Goal: Transaction & Acquisition: Purchase product/service

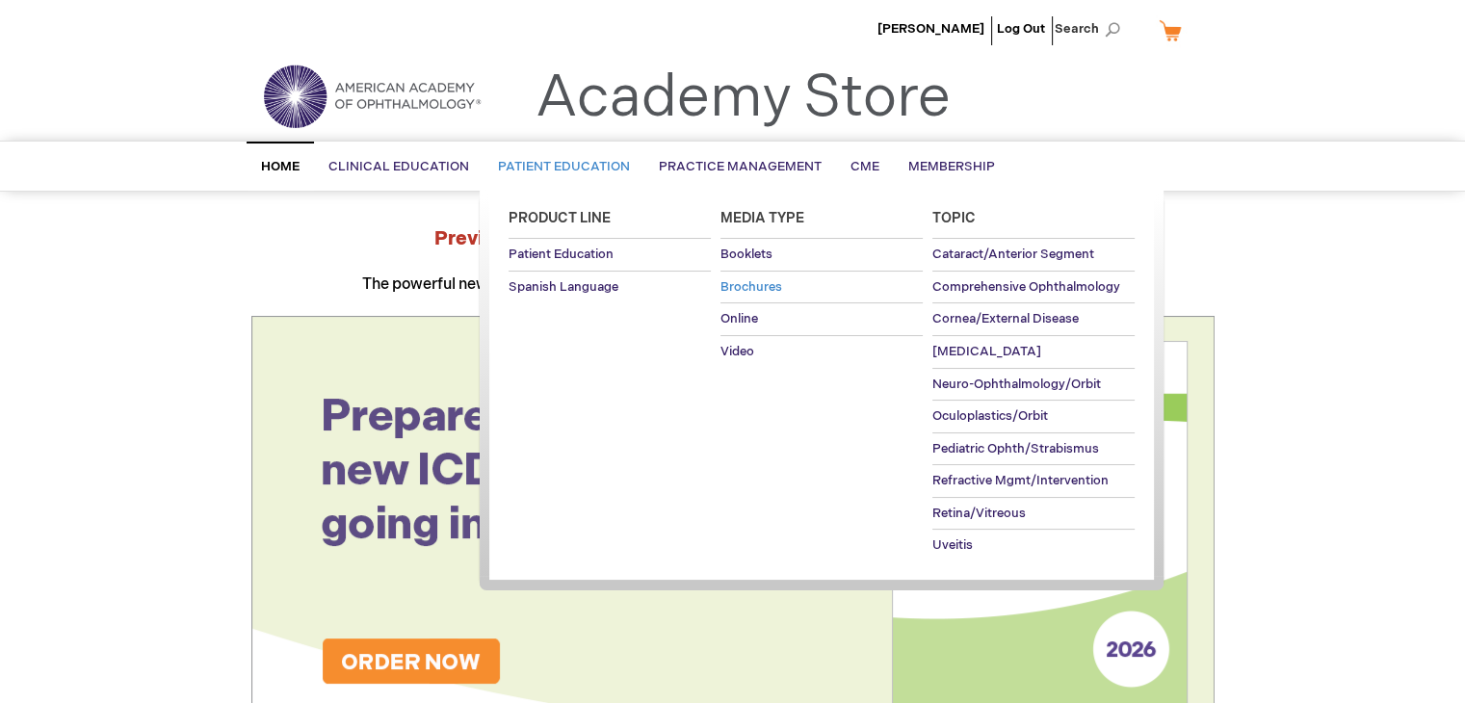
type input "wevans"
click at [763, 279] on span "Brochures" at bounding box center [752, 286] width 62 height 15
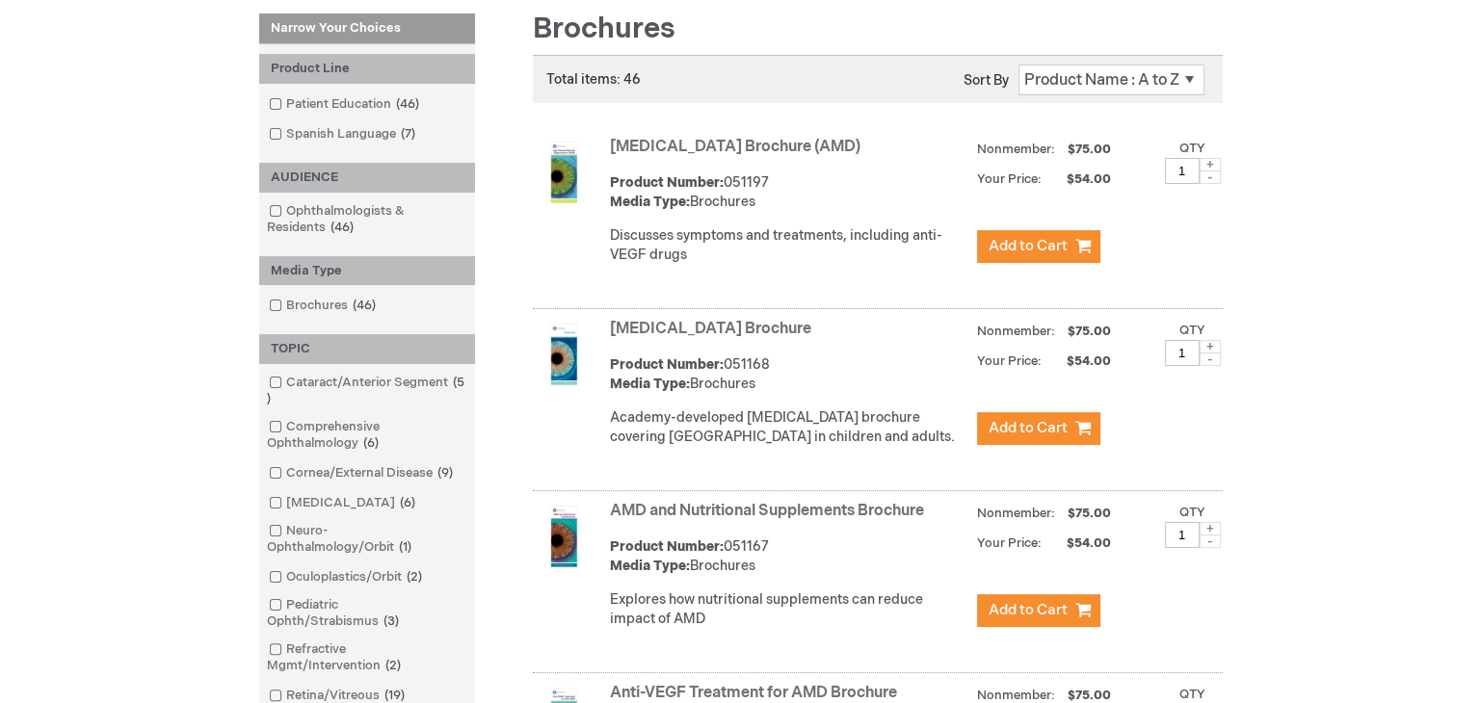
scroll to position [289, 0]
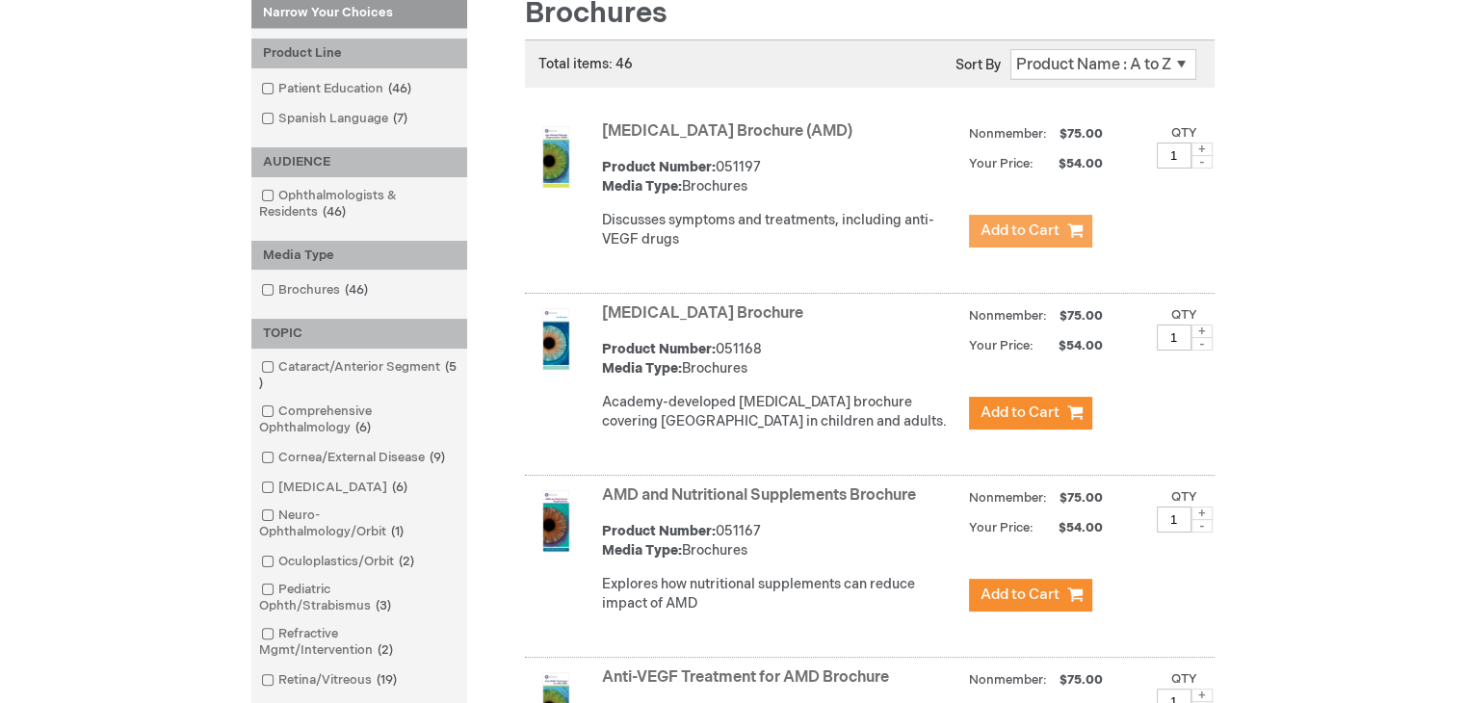
type input "wevans"
click at [1018, 226] on span "Add to Cart" at bounding box center [1020, 231] width 79 height 18
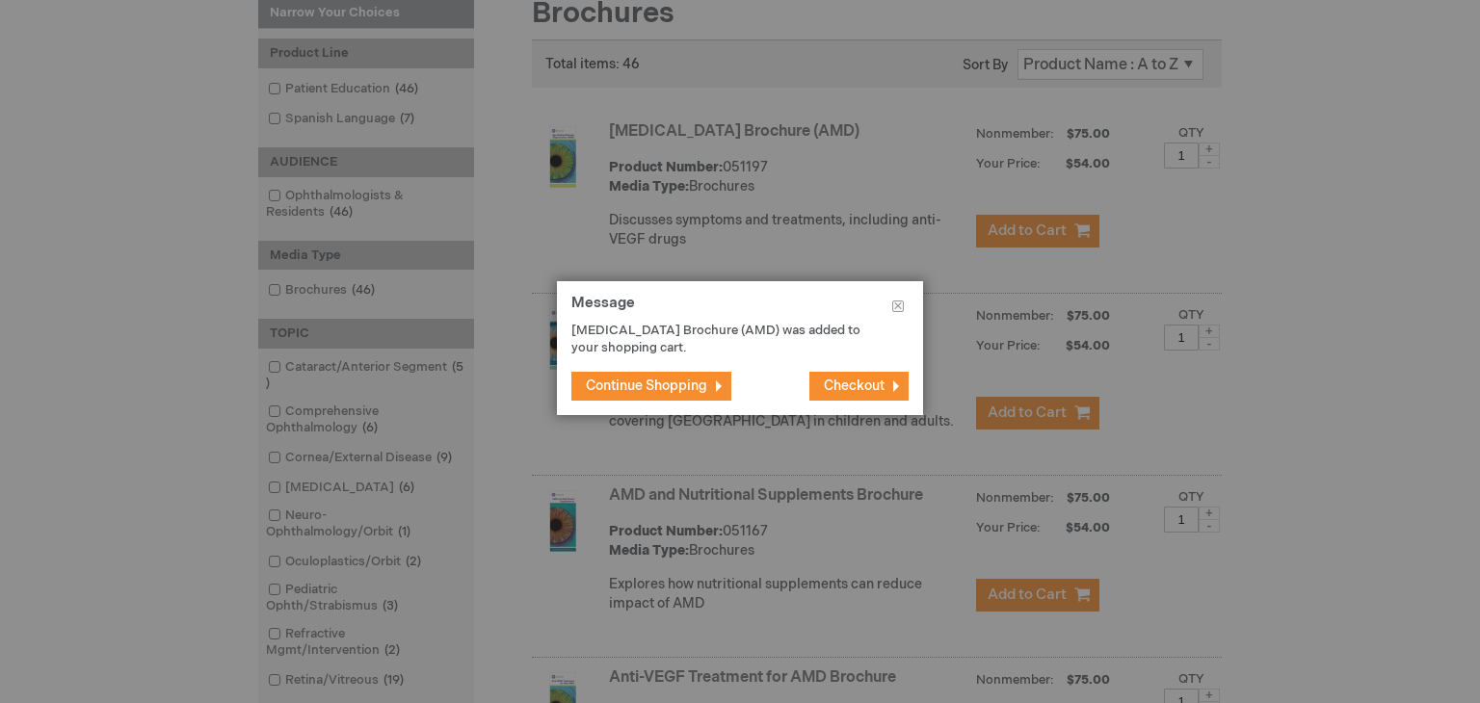
click at [657, 381] on span "Continue Shopping" at bounding box center [646, 386] width 121 height 16
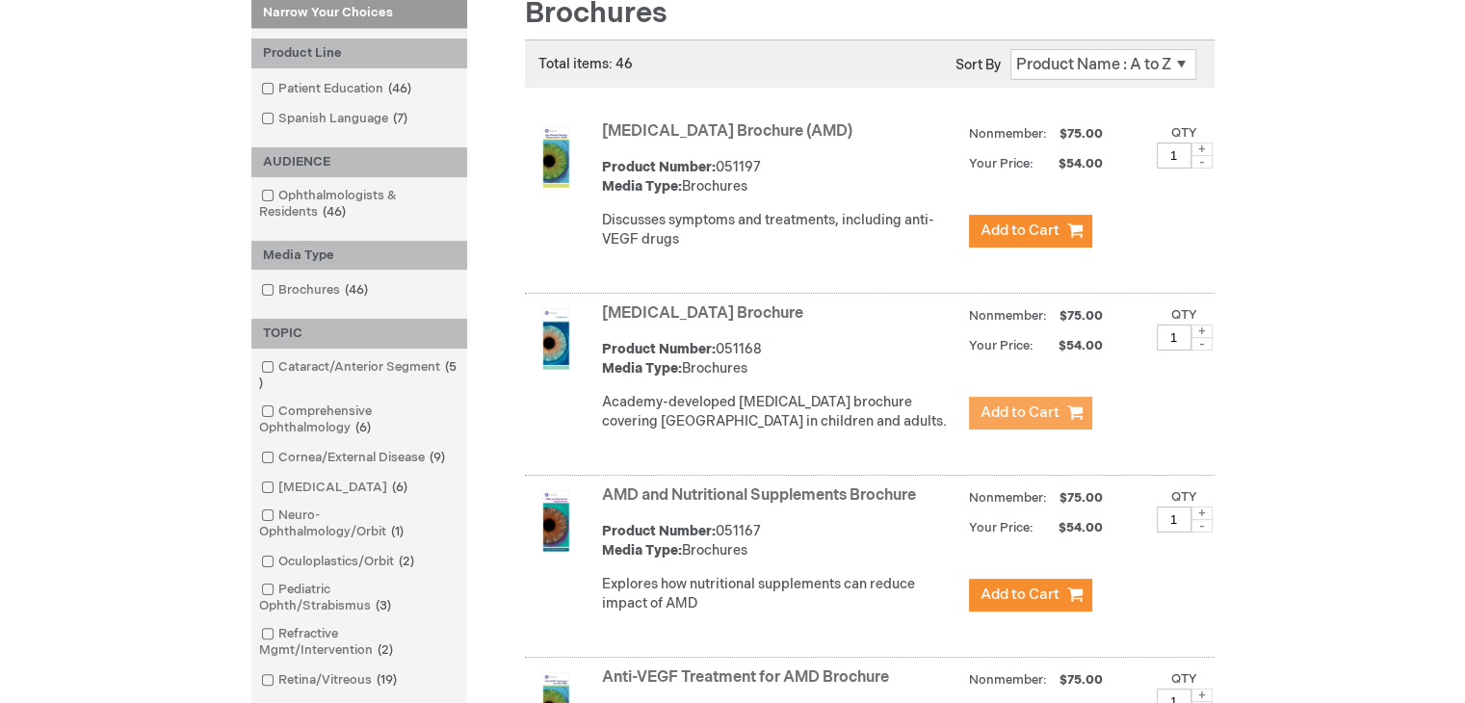
click at [1027, 422] on span "Add to Cart" at bounding box center [1020, 413] width 79 height 18
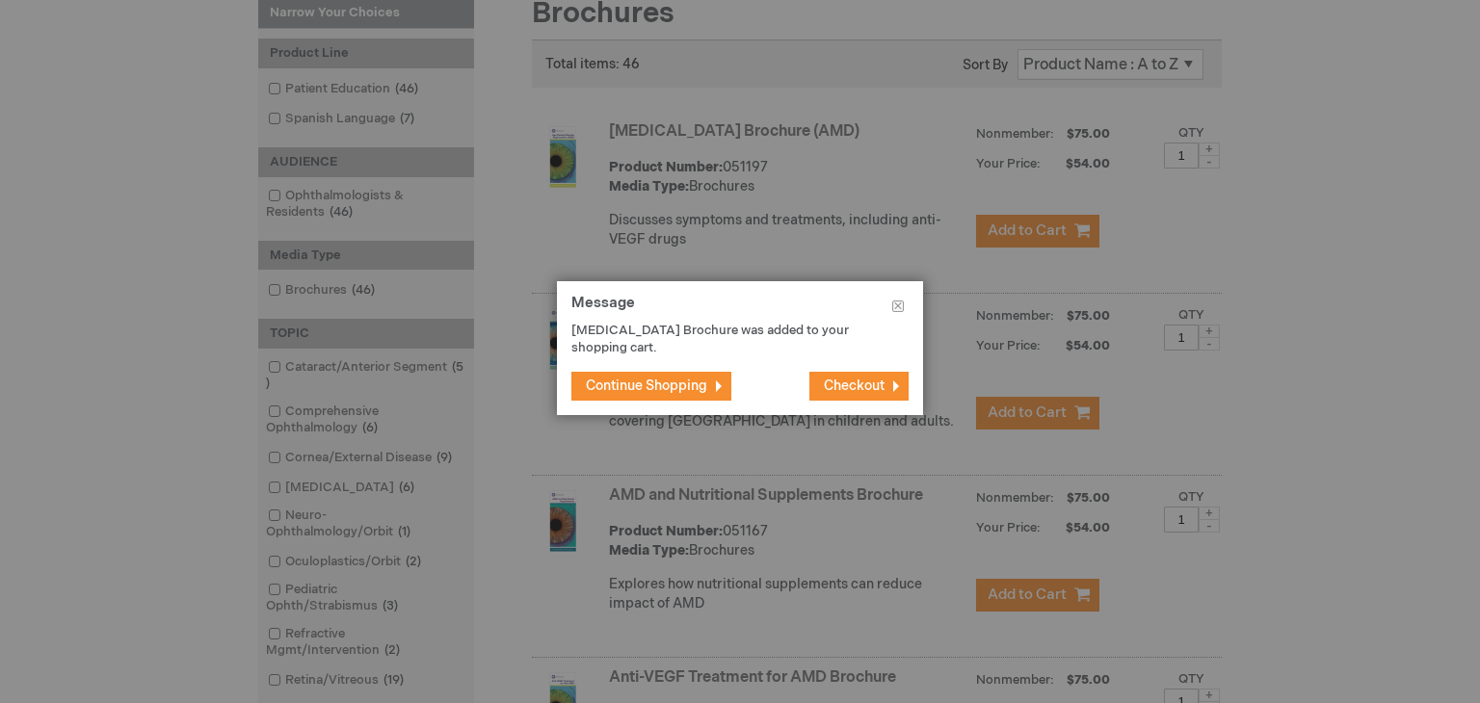
click at [853, 386] on span "Checkout" at bounding box center [854, 386] width 61 height 16
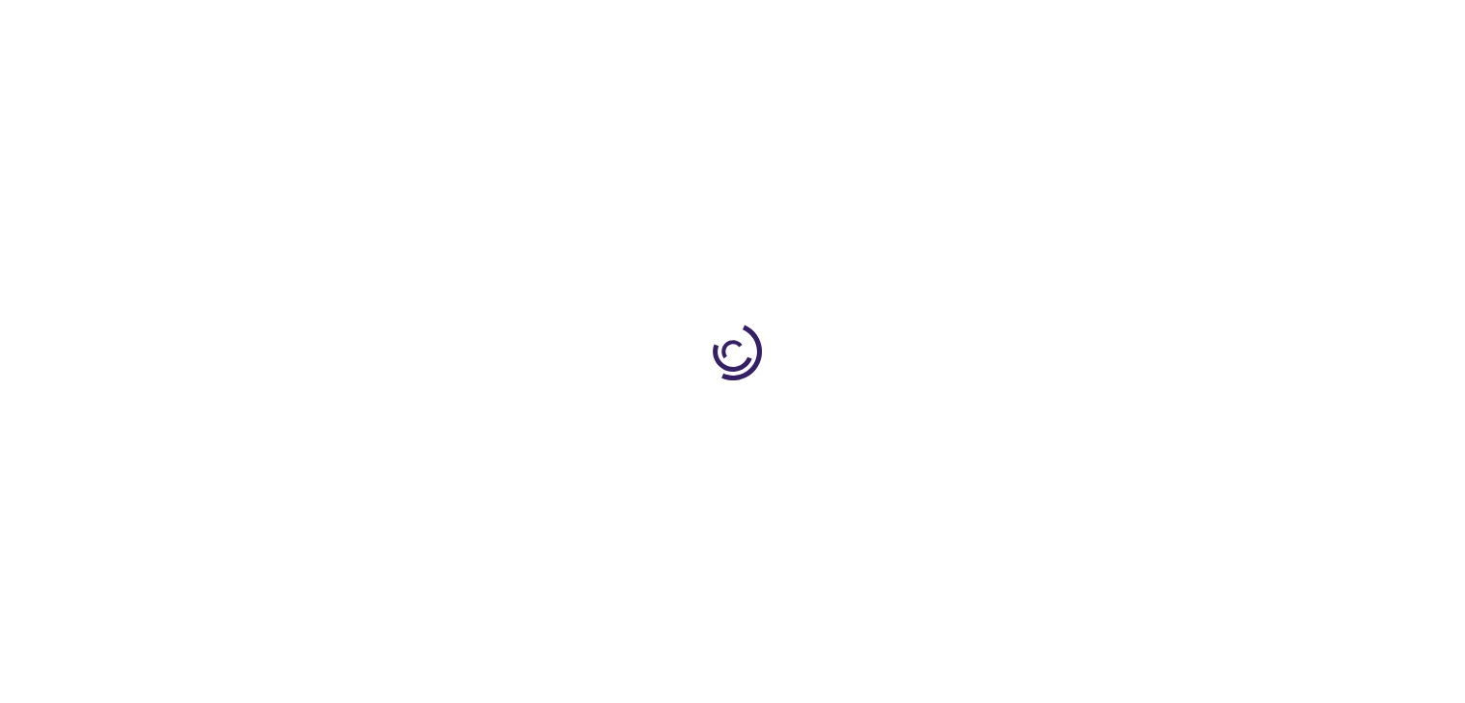
select select "US"
select select "12"
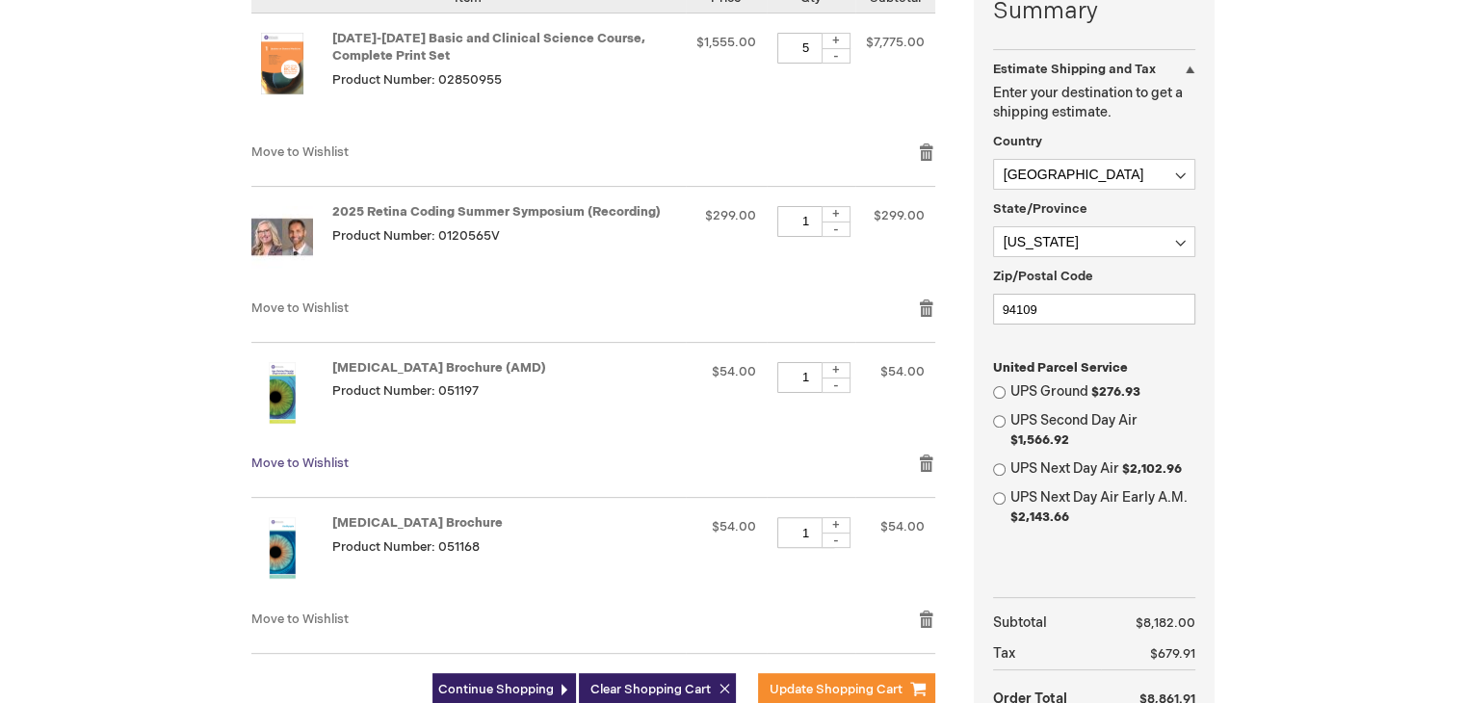
scroll to position [482, 0]
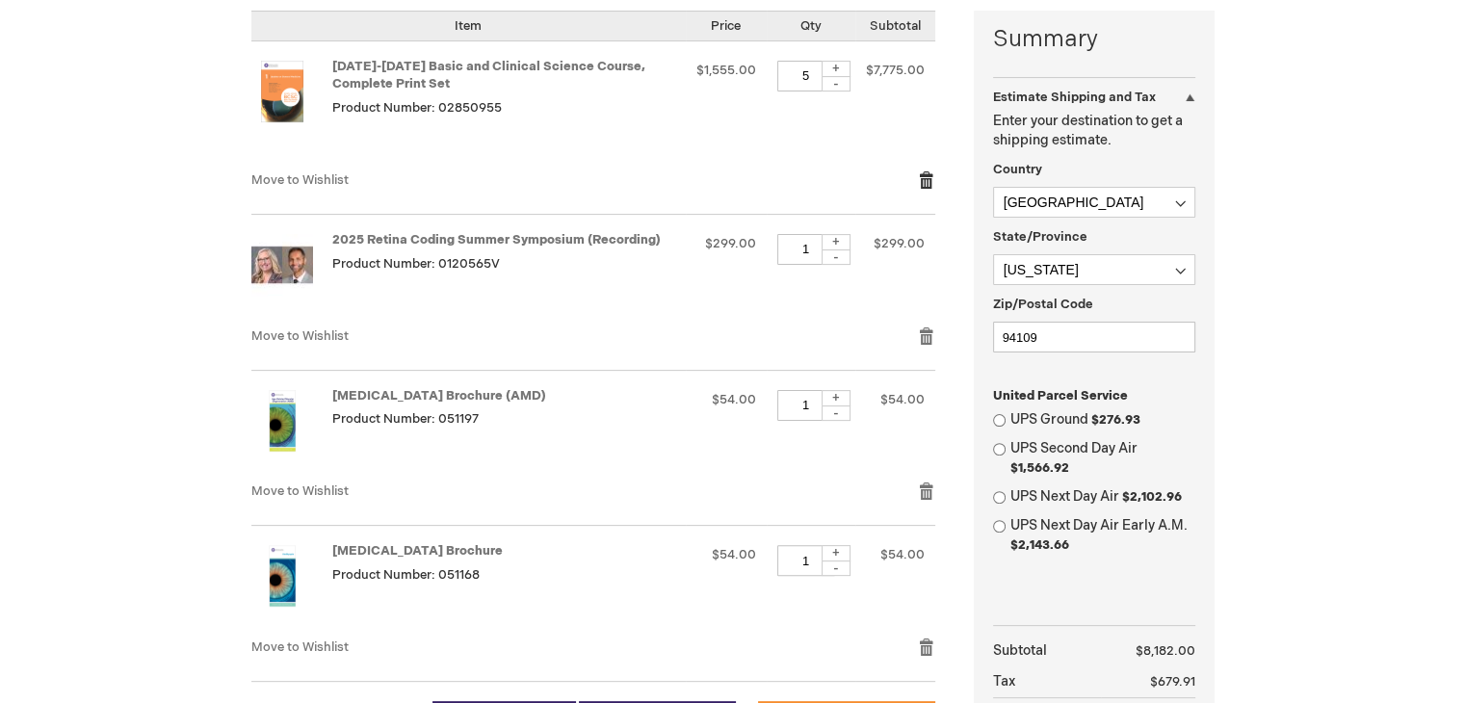
type input "wevans"
click at [929, 175] on link "Remove item" at bounding box center [926, 180] width 17 height 19
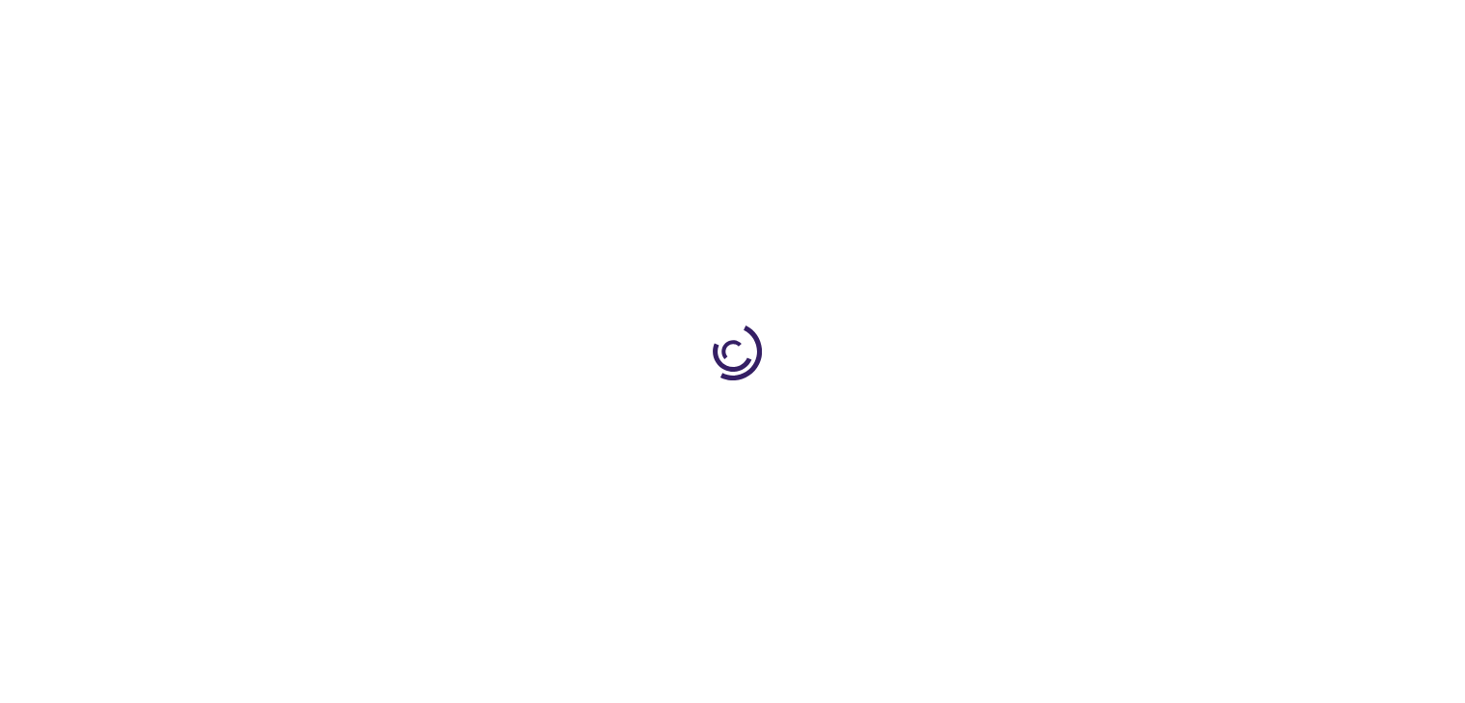
select select "US"
select select "12"
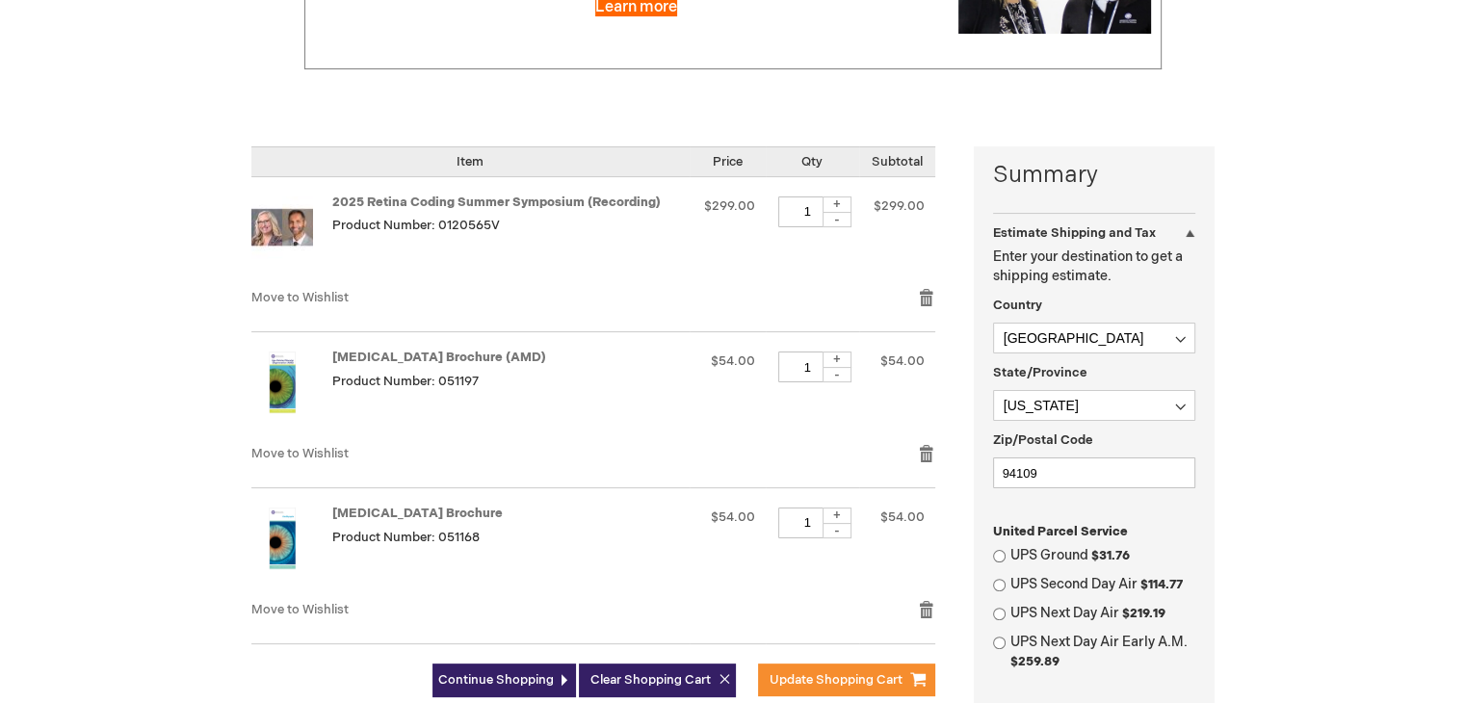
scroll to position [385, 0]
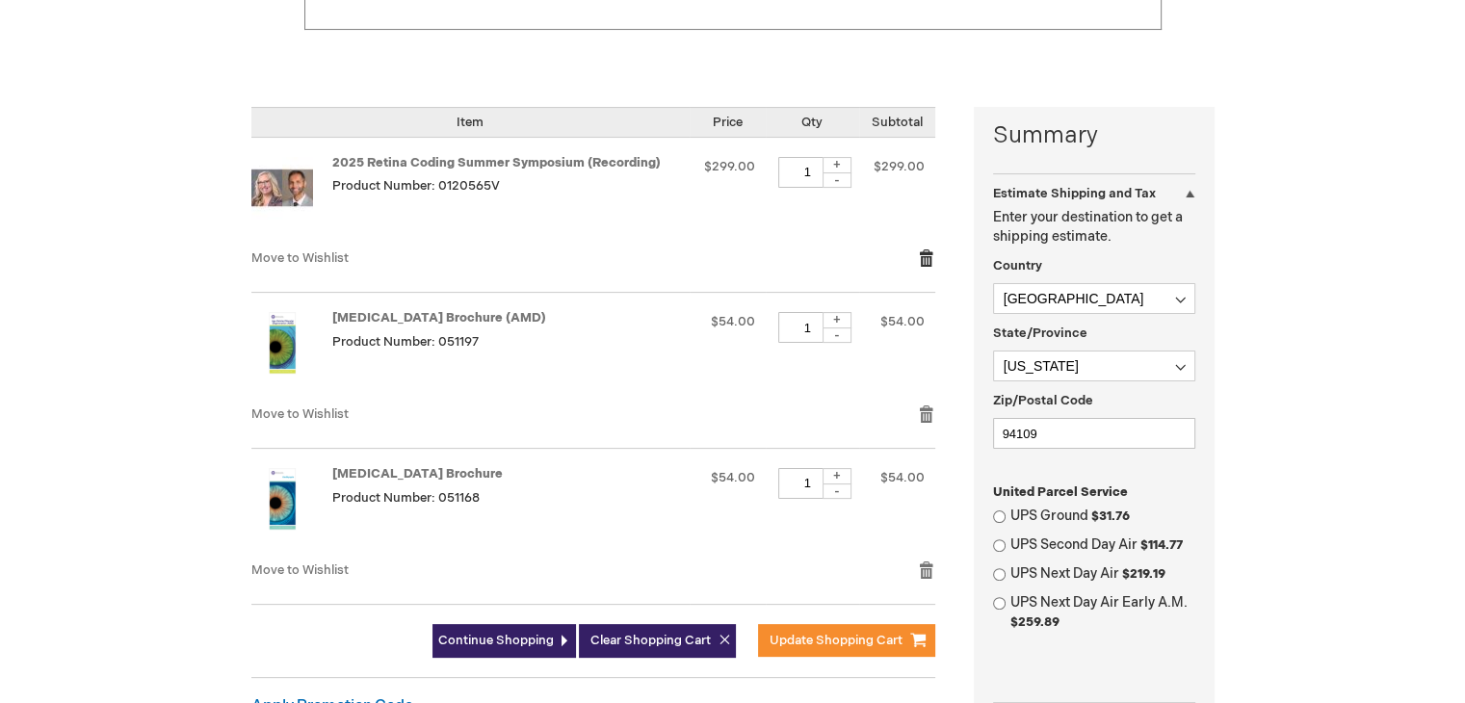
type input "wevans"
click at [927, 254] on link "Remove item" at bounding box center [926, 258] width 17 height 19
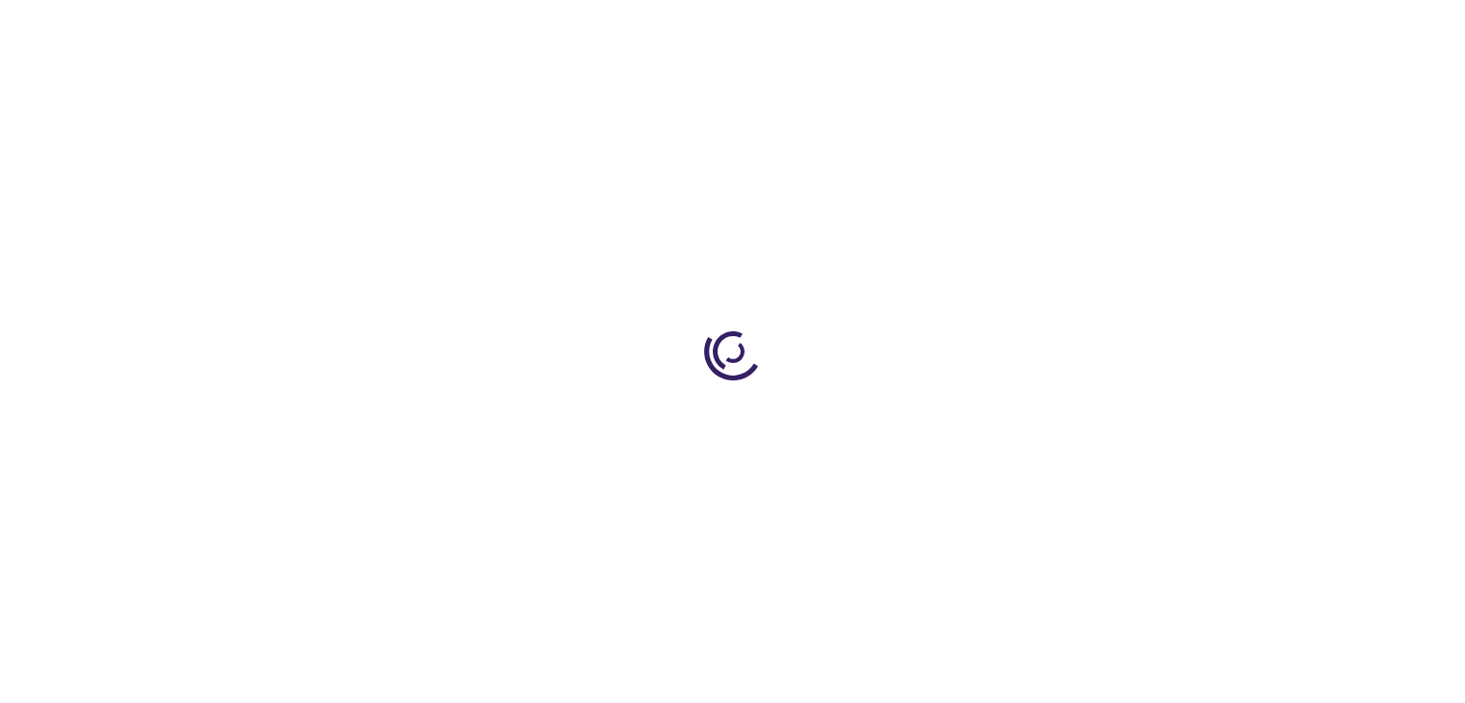
select select "US"
select select "12"
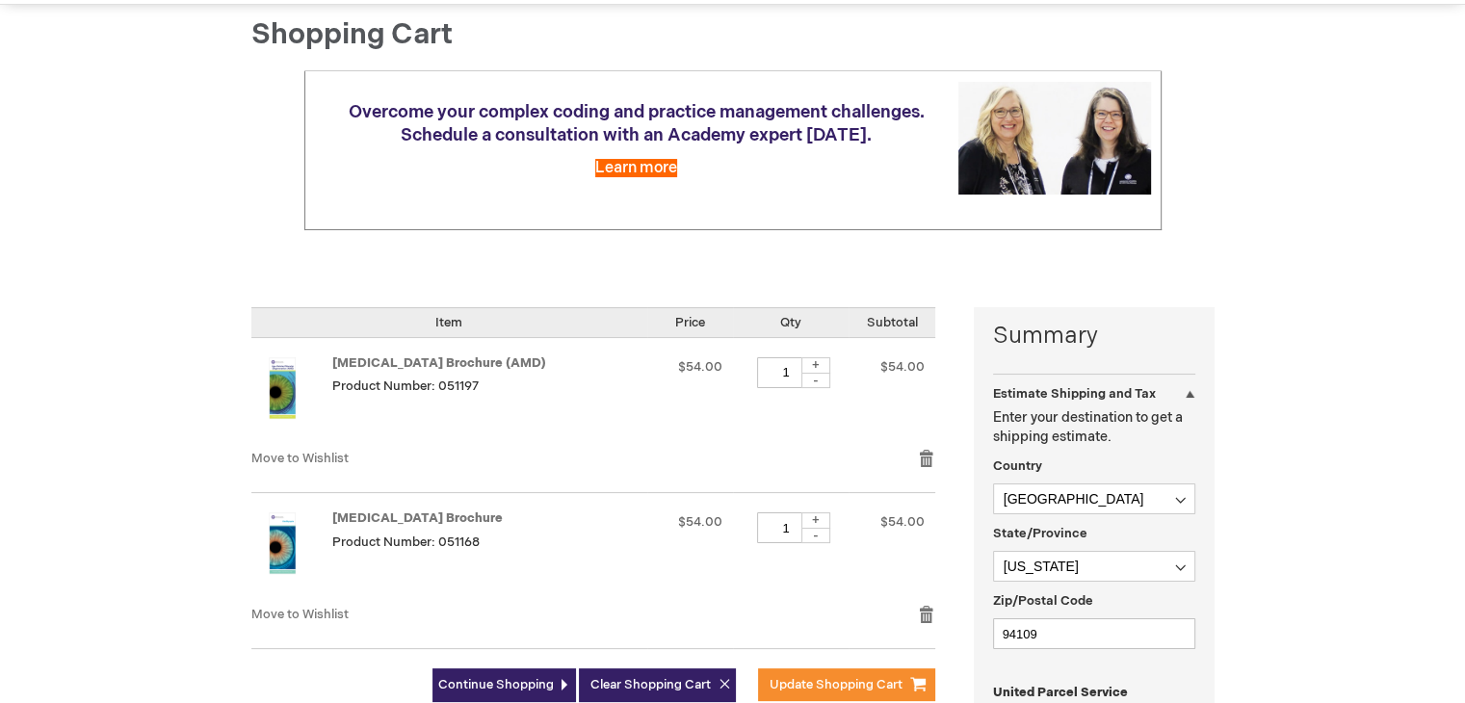
scroll to position [385, 0]
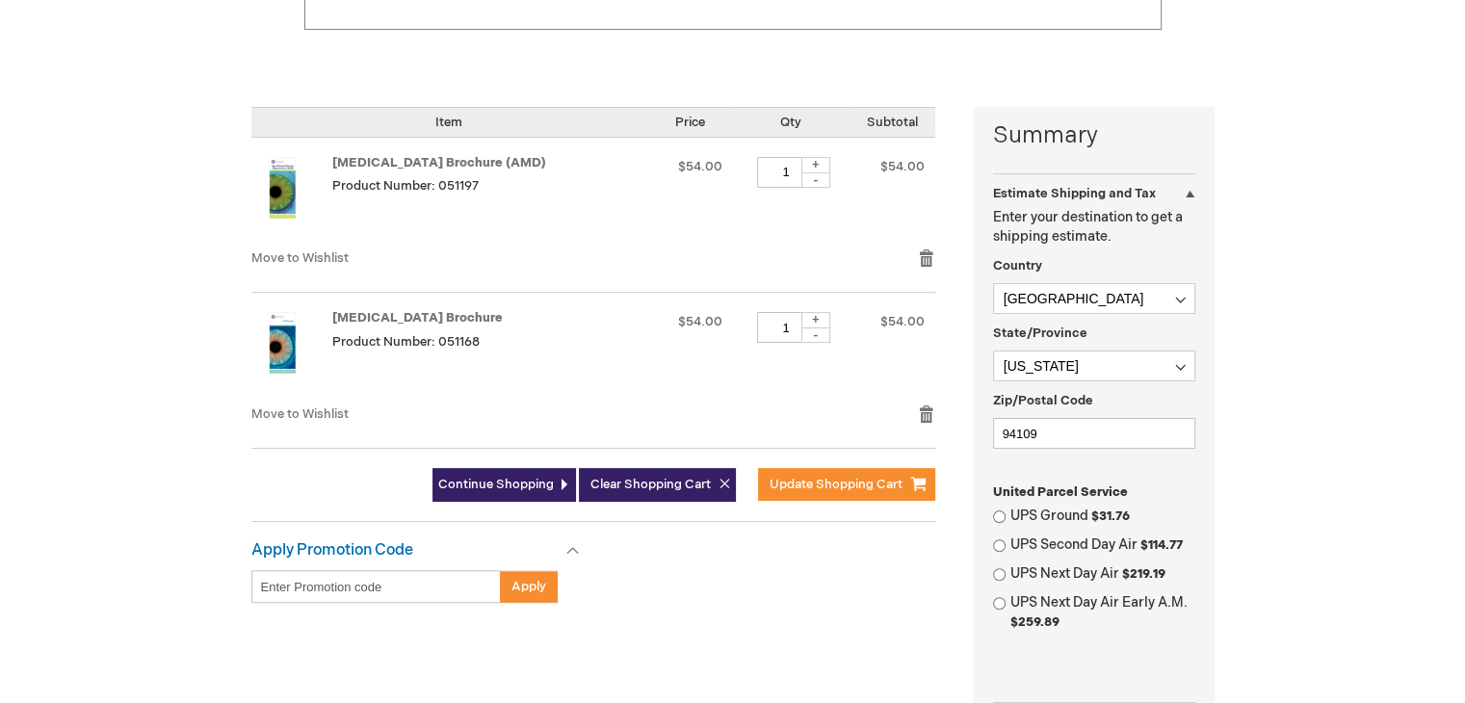
type input "wevans"
click at [270, 597] on input "Enter discount code" at bounding box center [375, 586] width 249 height 33
type input "PEB26"
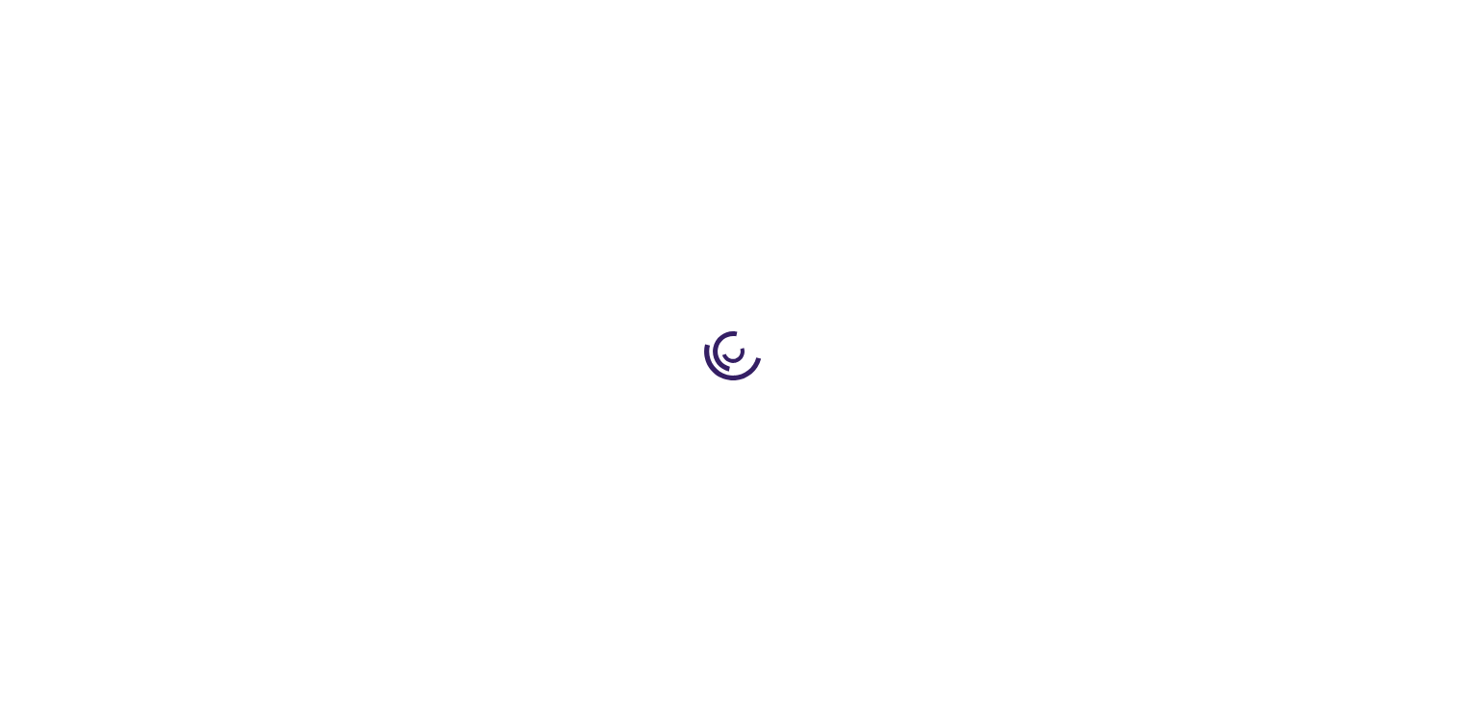
select select "US"
select select "12"
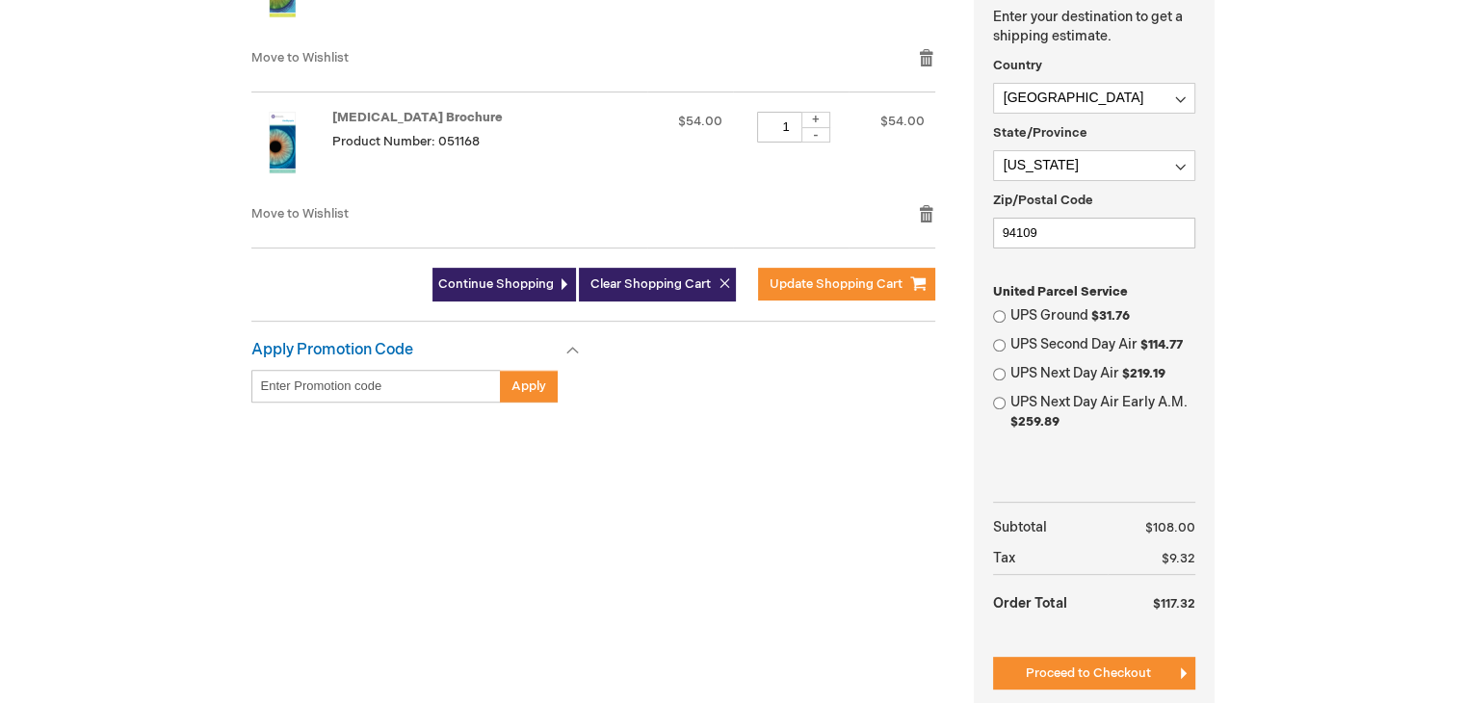
scroll to position [771, 0]
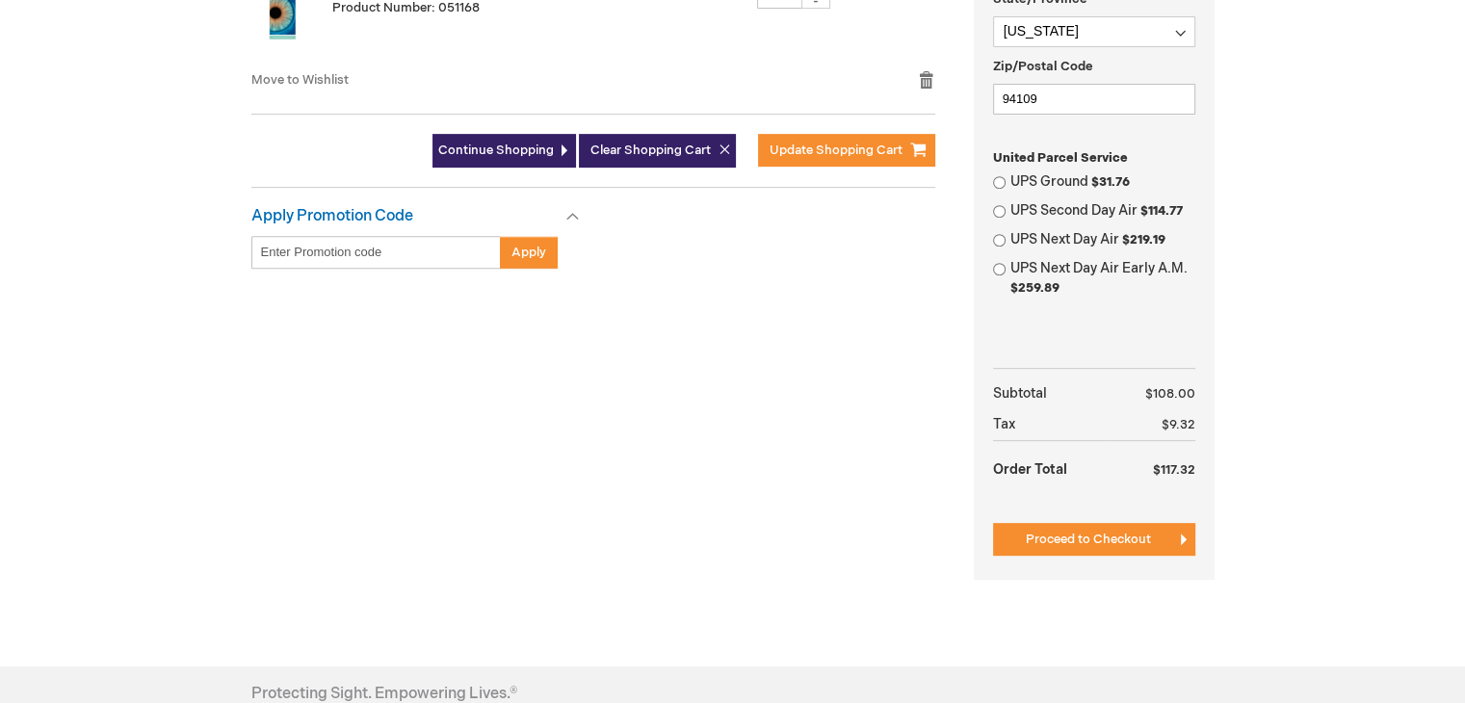
type input "wevans"
click at [287, 253] on input "Enter discount code" at bounding box center [375, 252] width 249 height 33
type input "PEB26"
click at [512, 240] on button "Apply" at bounding box center [529, 252] width 58 height 33
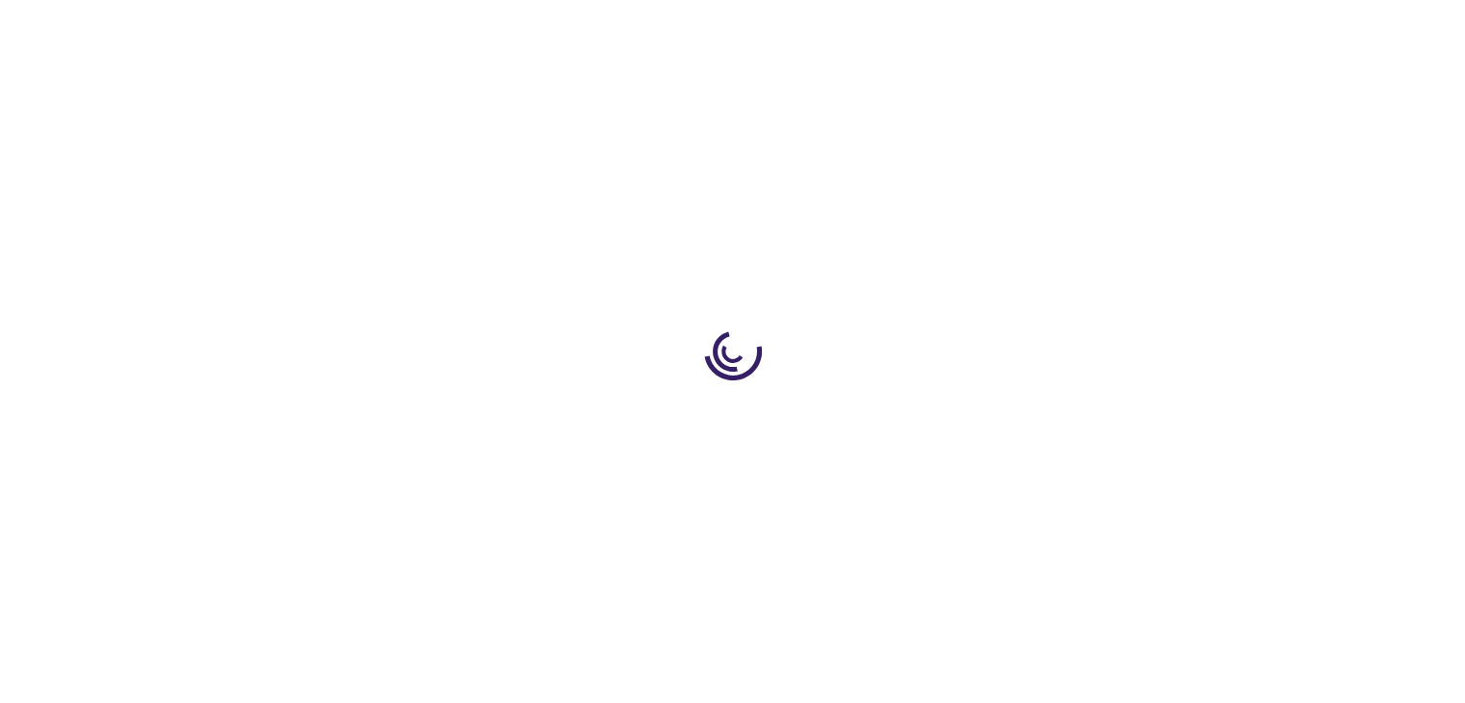
select select "US"
select select "12"
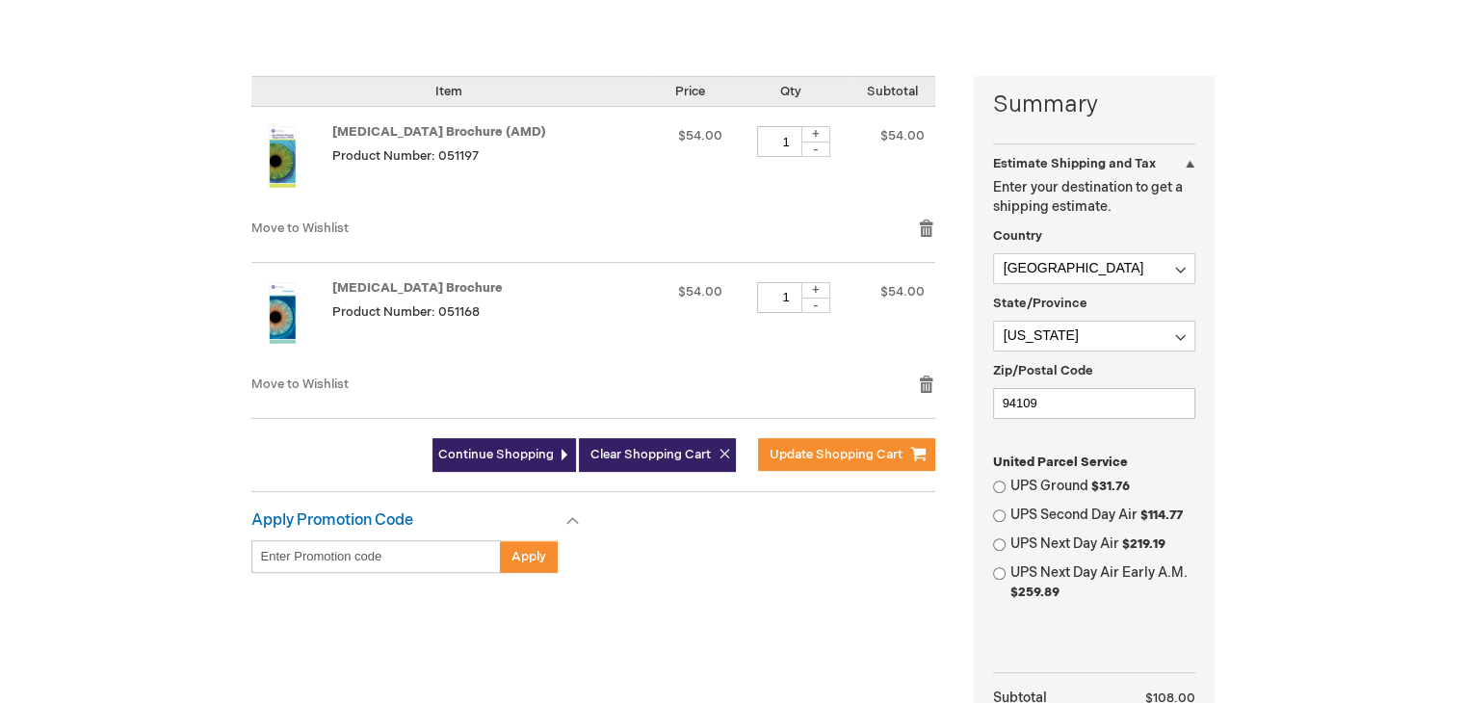
scroll to position [771, 0]
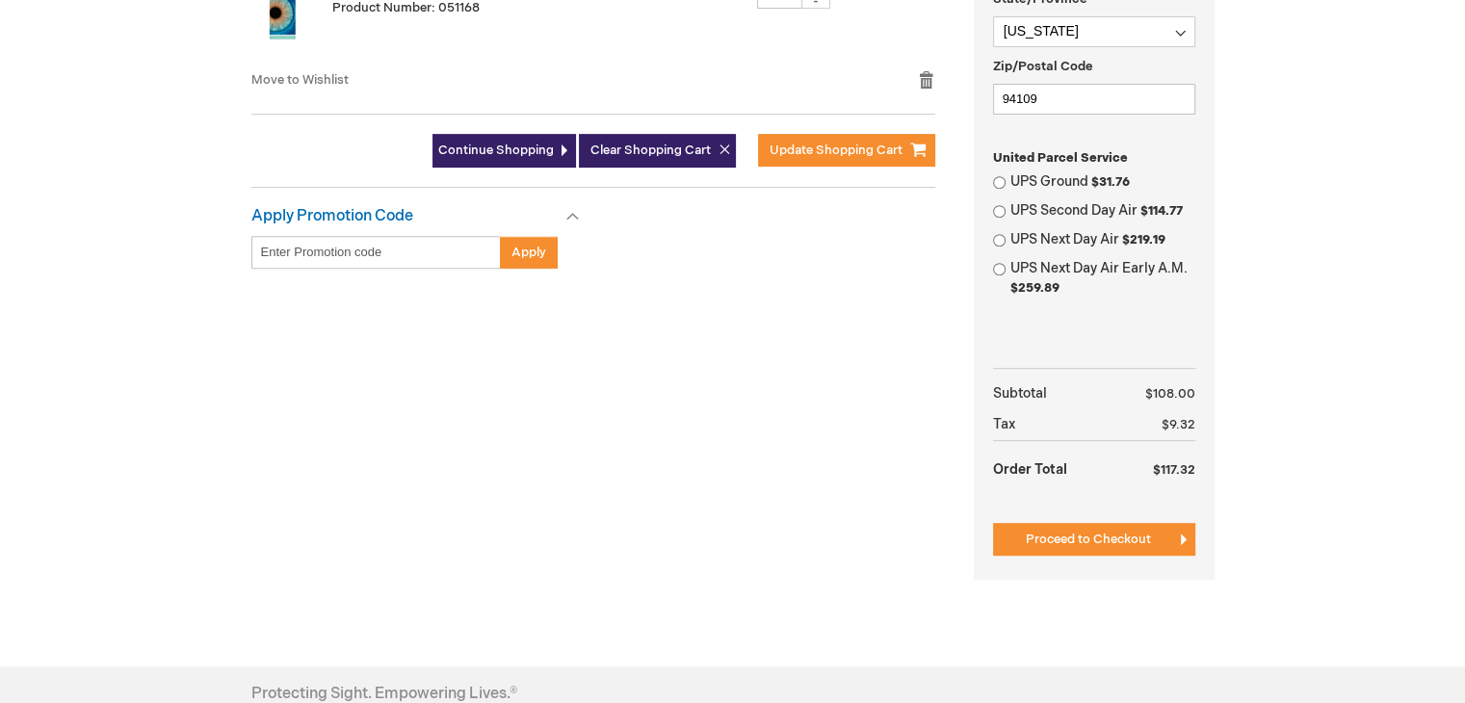
type input "wevans"
drag, startPoint x: 81, startPoint y: 157, endPoint x: 123, endPoint y: 184, distance: 50.2
click at [81, 157] on div "Woody Evans Log Out Search My Cart 2 2 items CLOSE RECENTLY ADDED ITEM(S) Close…" at bounding box center [732, 100] width 1465 height 1743
click at [271, 259] on input "Enter discount code" at bounding box center [375, 252] width 249 height 33
type input "PEB26"
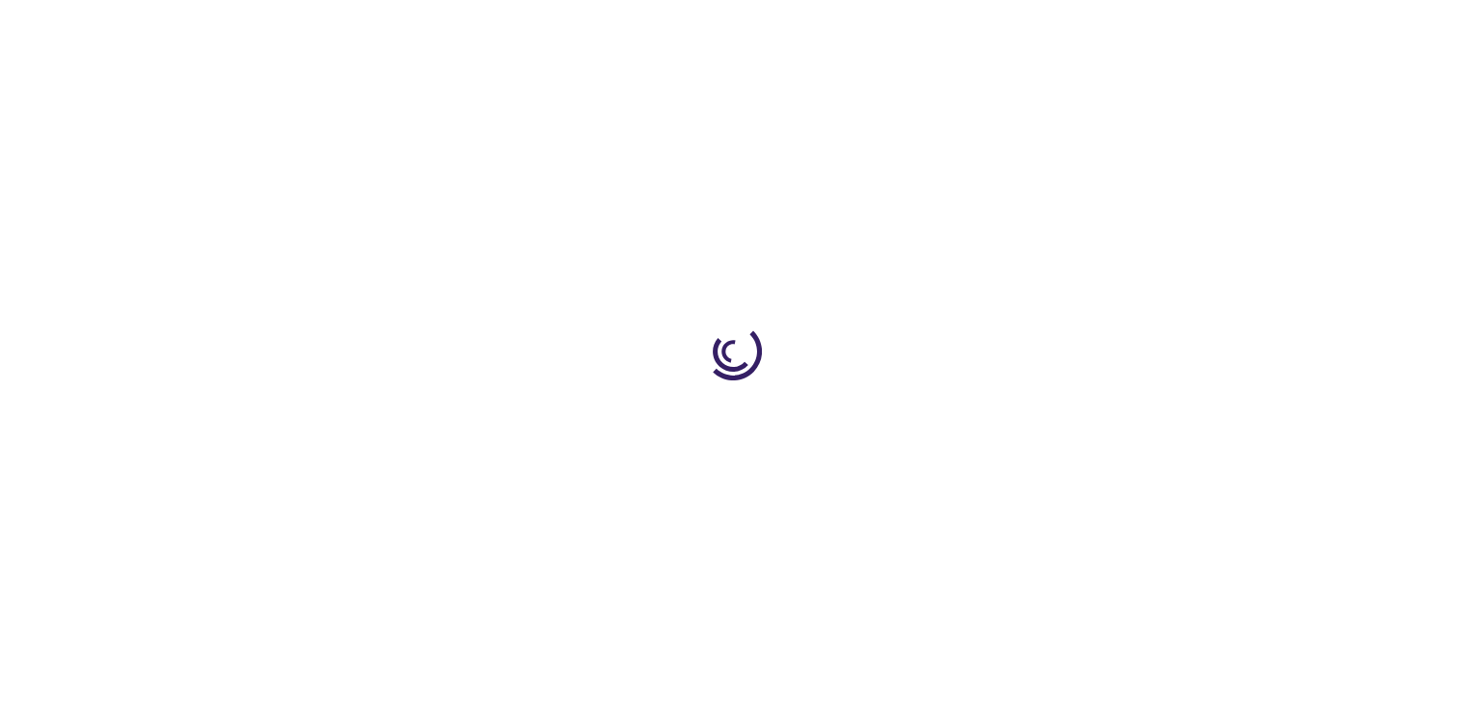
select select "US"
select select "12"
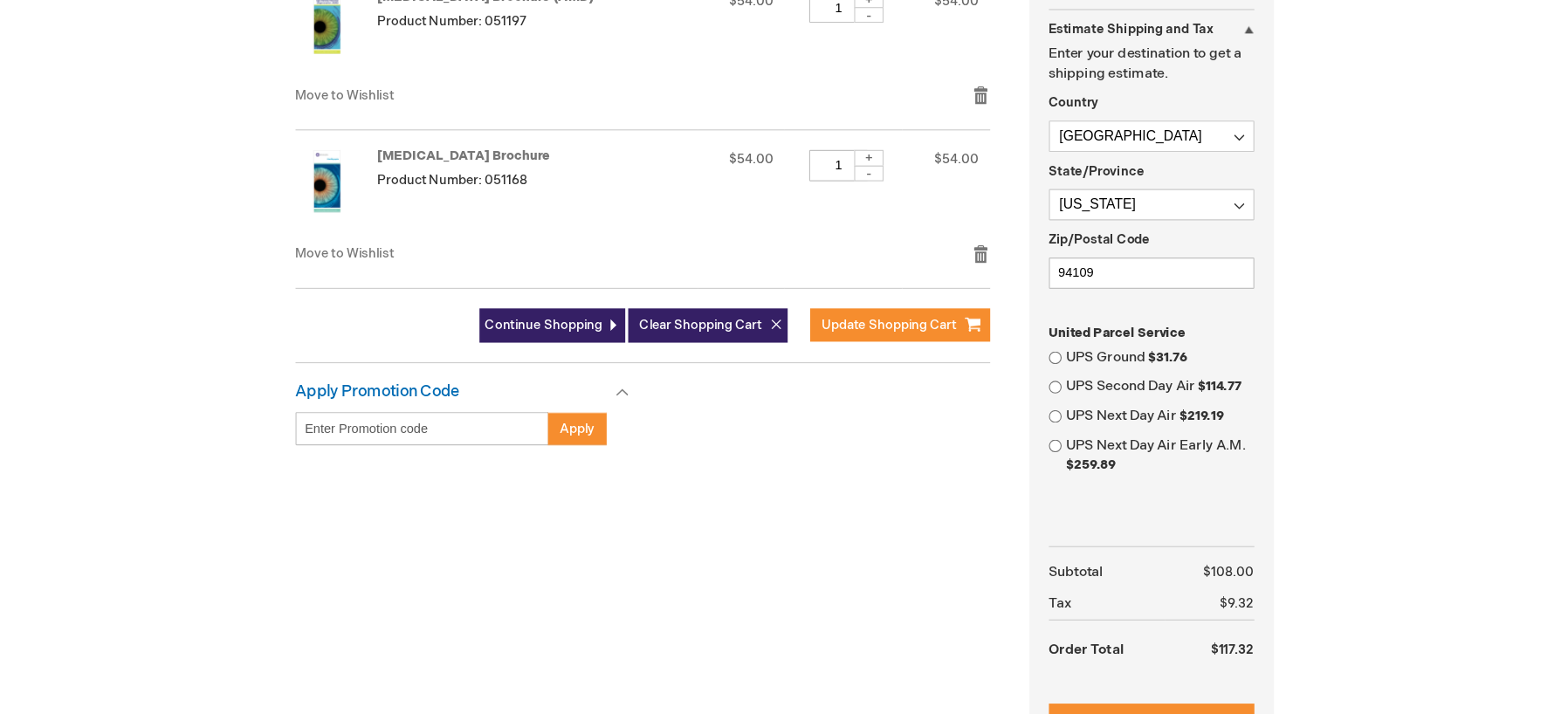
scroll to position [349, 0]
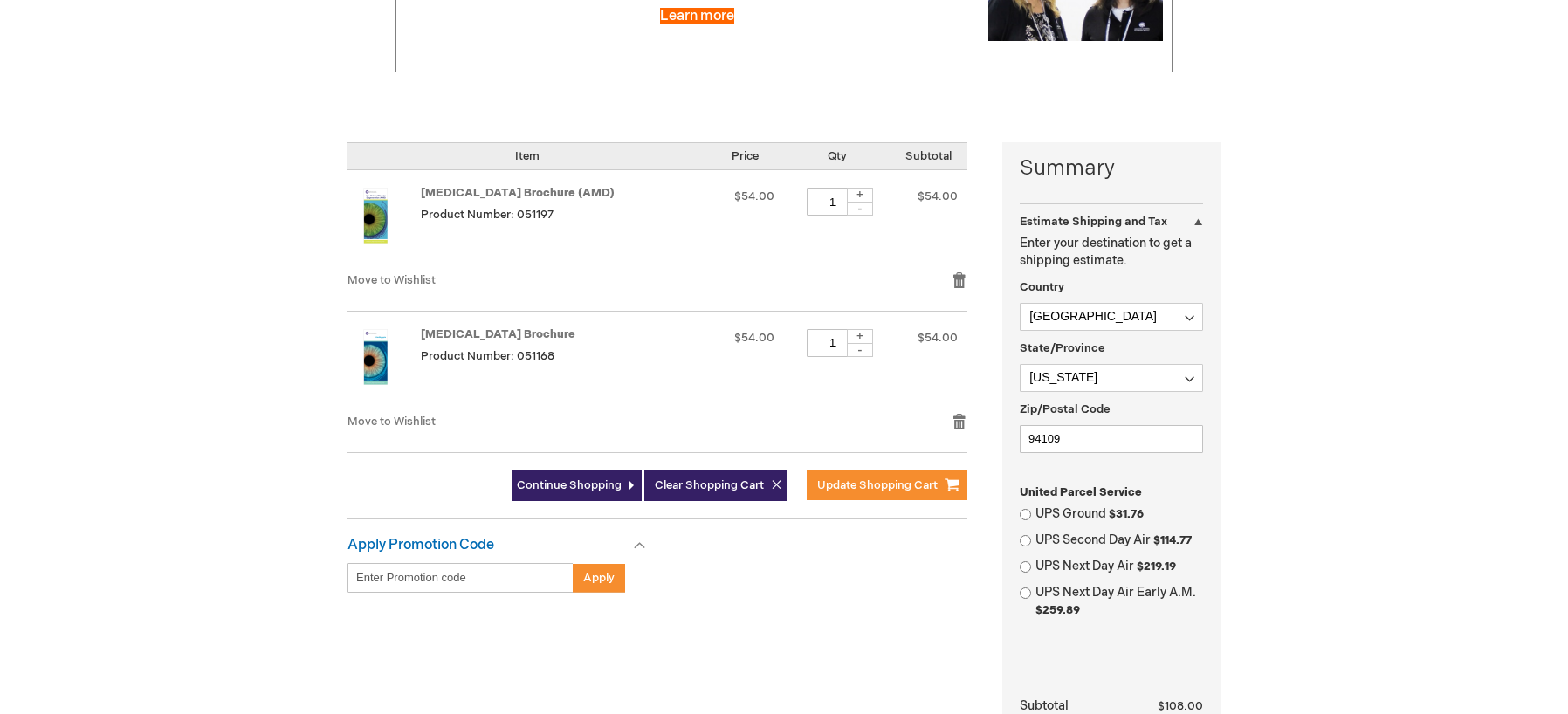
type input "wevans"
click at [808, 411] on tbody "Amblyopia Brochure Product Number: 051168 $54.00 Qty 1 + - $54.00" at bounding box center [657, 381] width 620 height 141
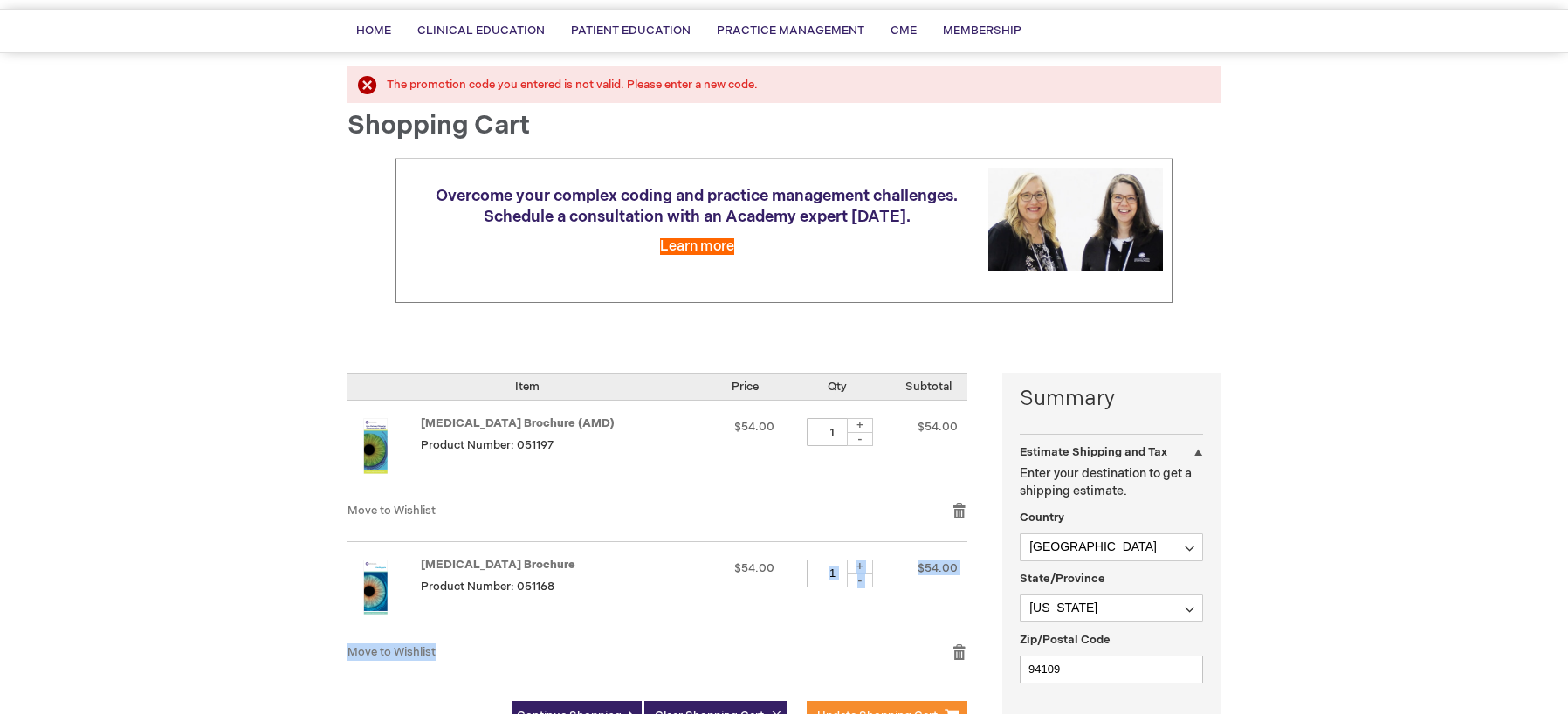
scroll to position [87, 0]
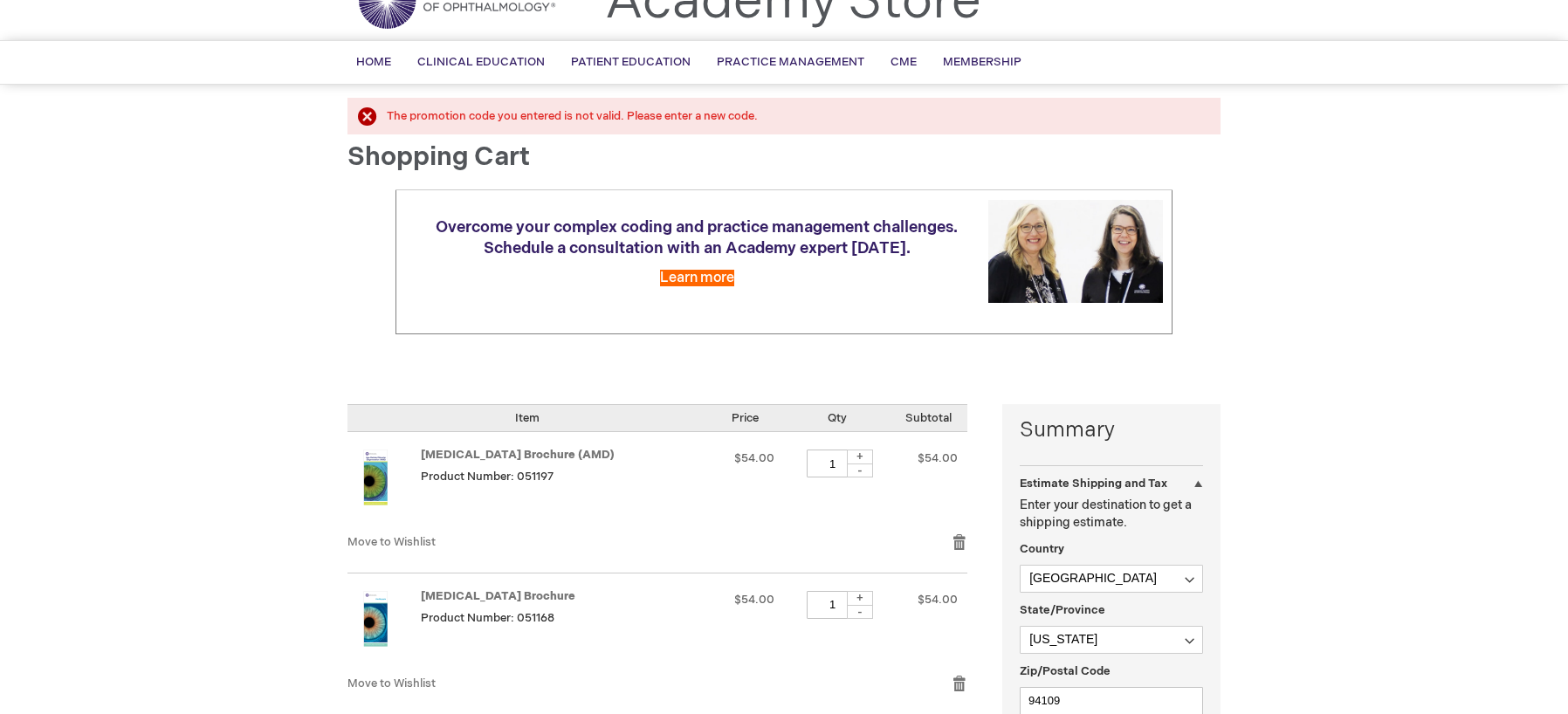
drag, startPoint x: 367, startPoint y: 111, endPoint x: 355, endPoint y: 128, distance: 20.8
click at [387, 112] on div "The promotion code you entered is not valid. Please enter a new code." at bounding box center [795, 116] width 817 height 16
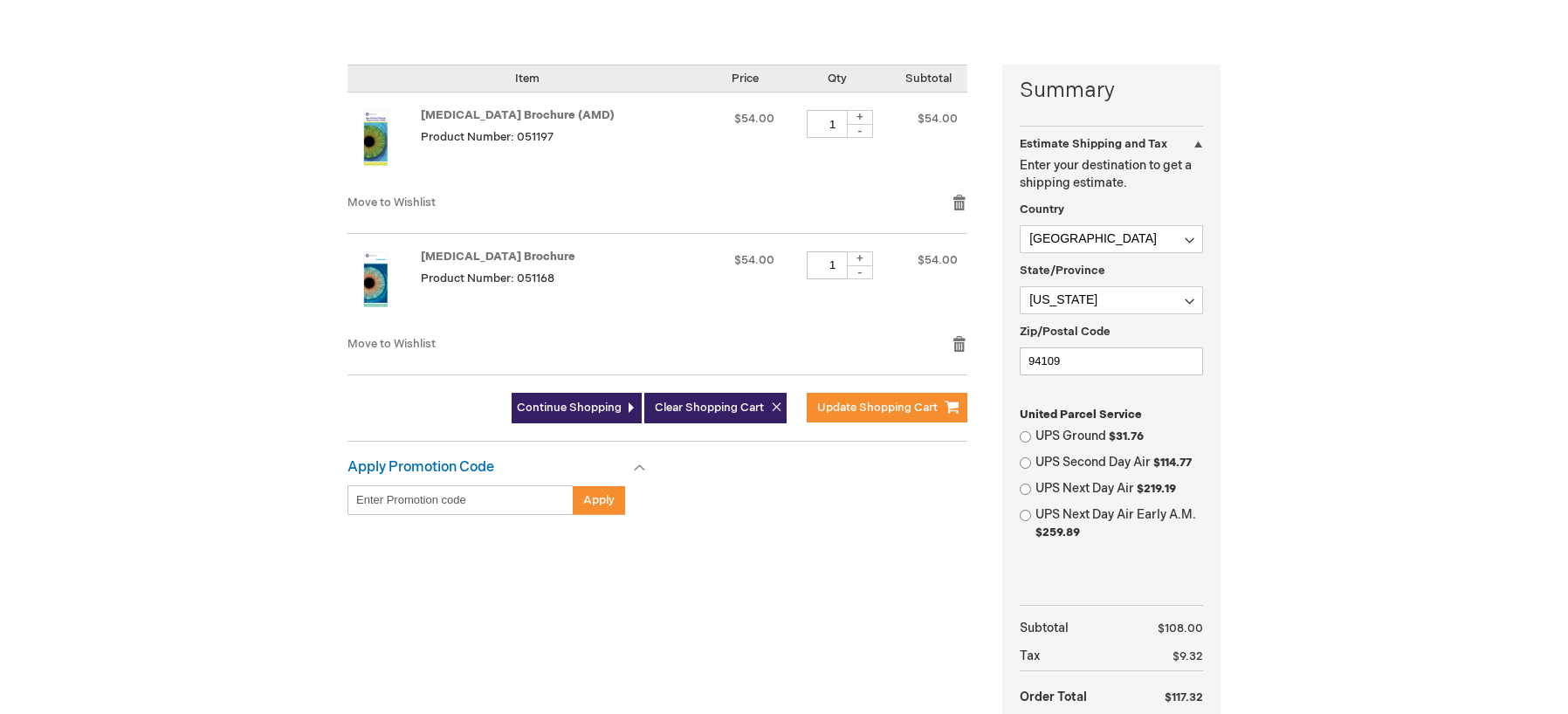
scroll to position [437, 0]
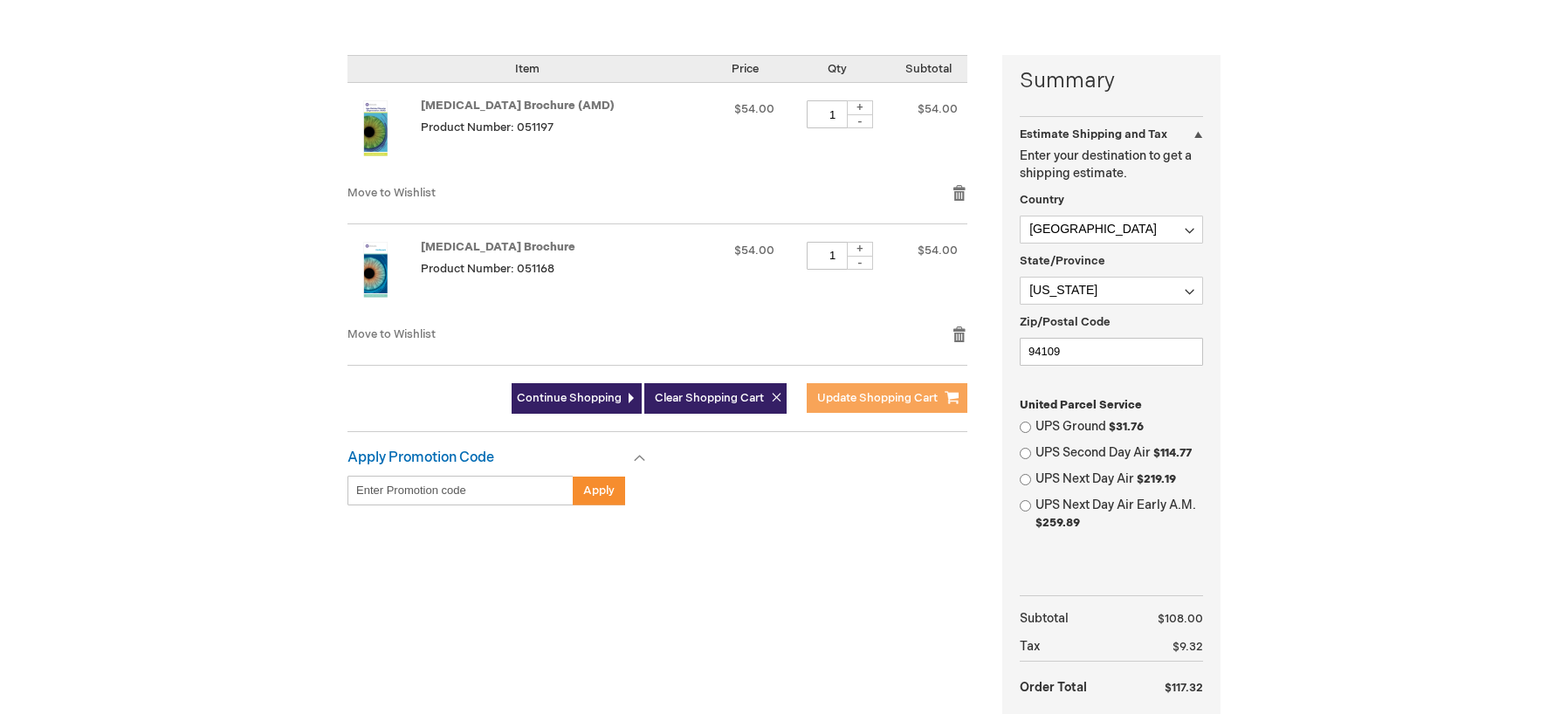
click at [861, 397] on span "Update Shopping Cart" at bounding box center [877, 398] width 121 height 14
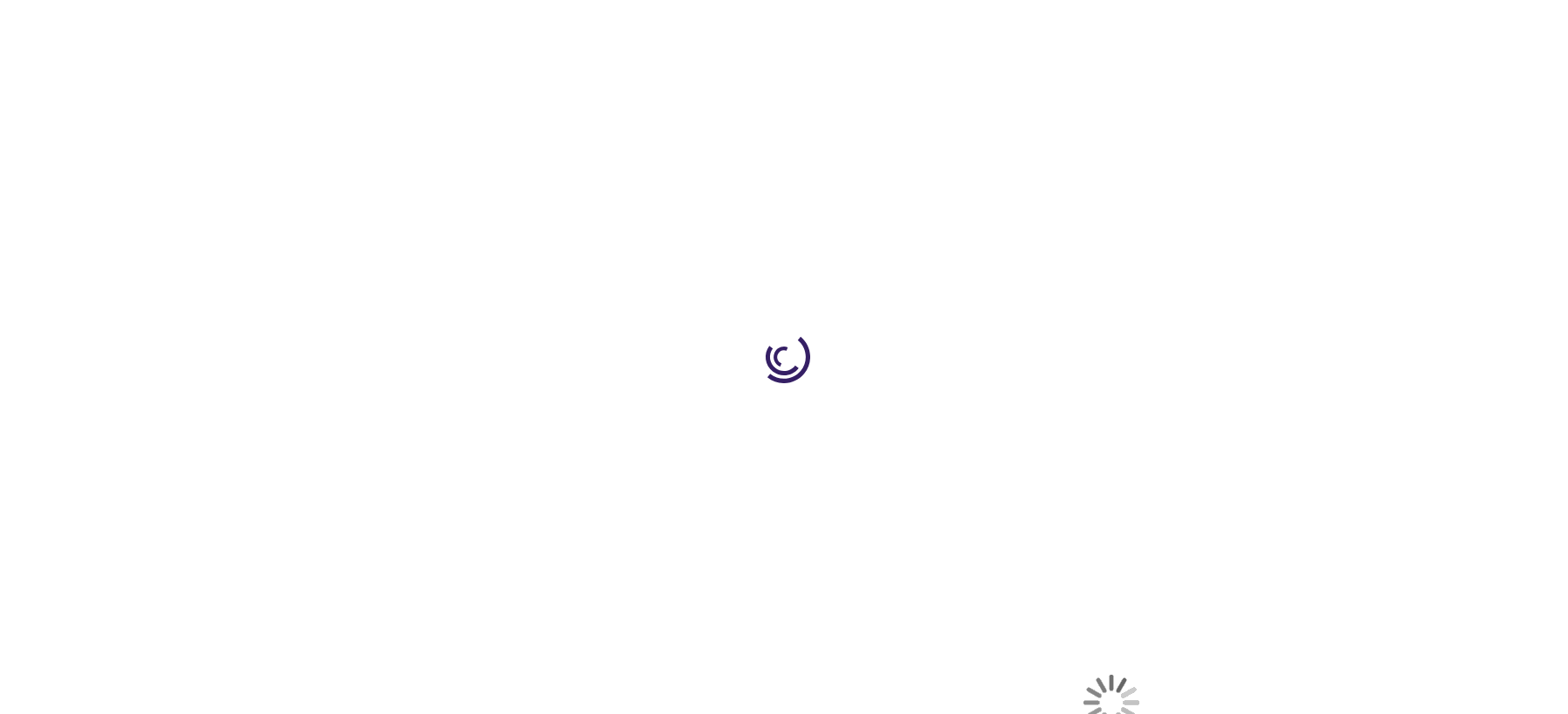
select select "US"
select select "12"
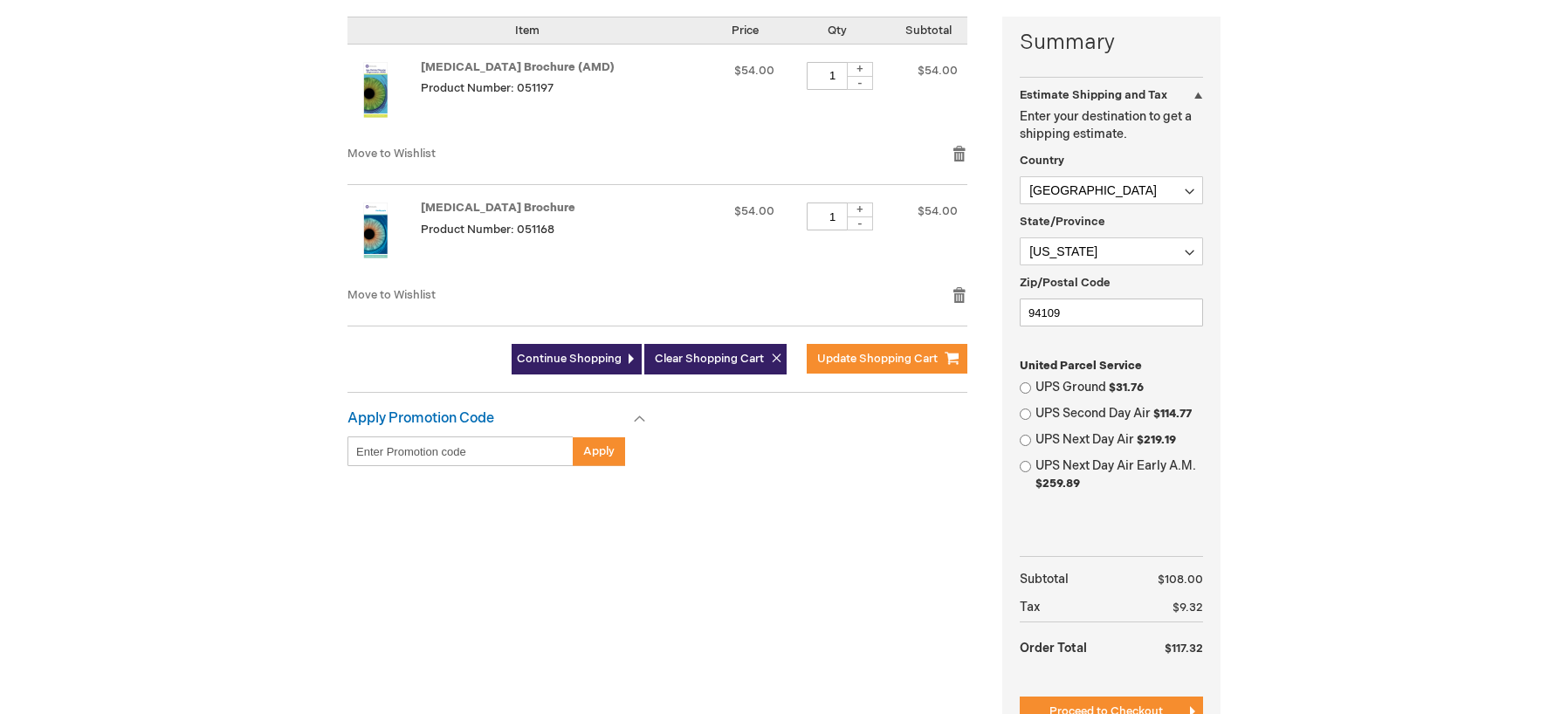
scroll to position [437, 0]
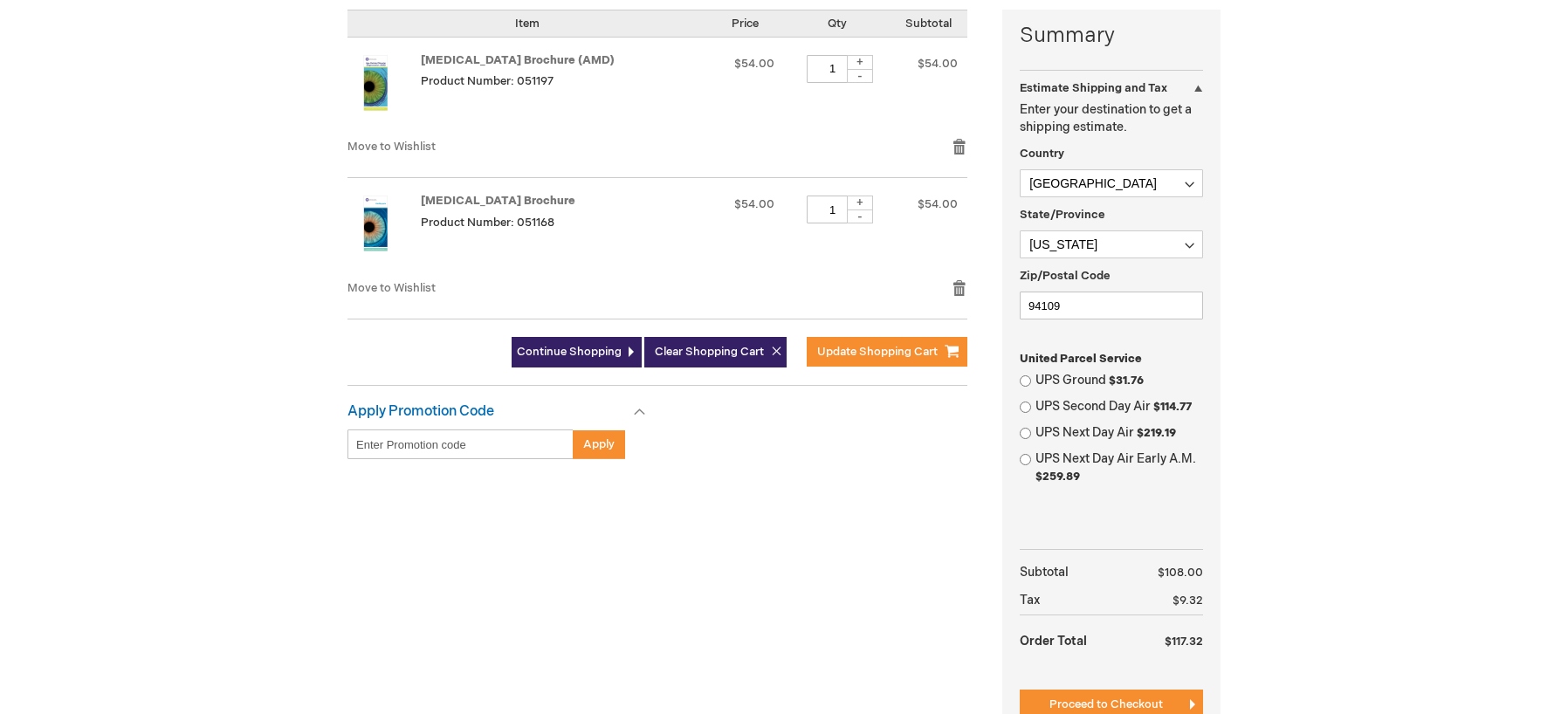
type input "wevans"
click at [441, 442] on input "Enter discount code" at bounding box center [460, 444] width 226 height 30
type input "PEB26"
click at [586, 441] on span "Apply" at bounding box center [598, 444] width 32 height 14
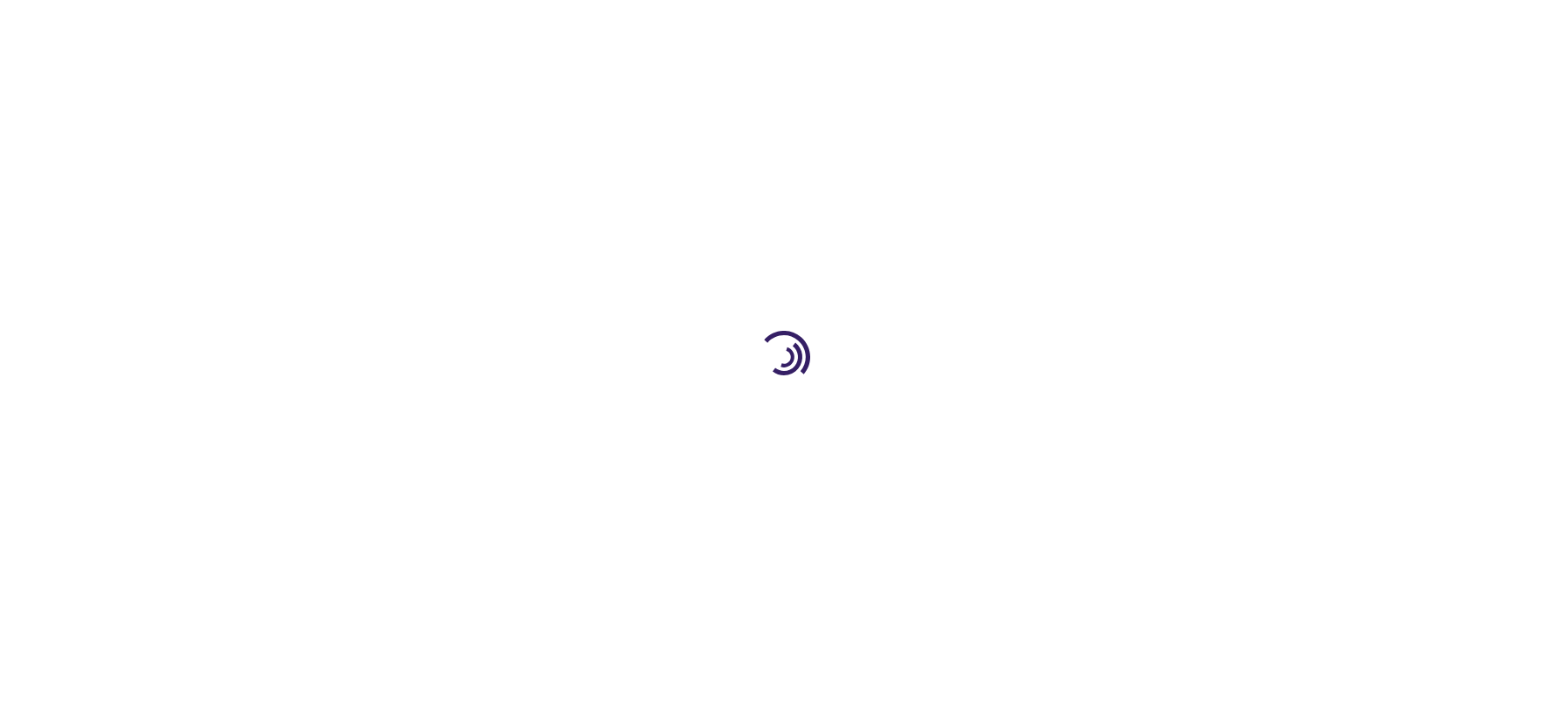
select select "US"
select select "12"
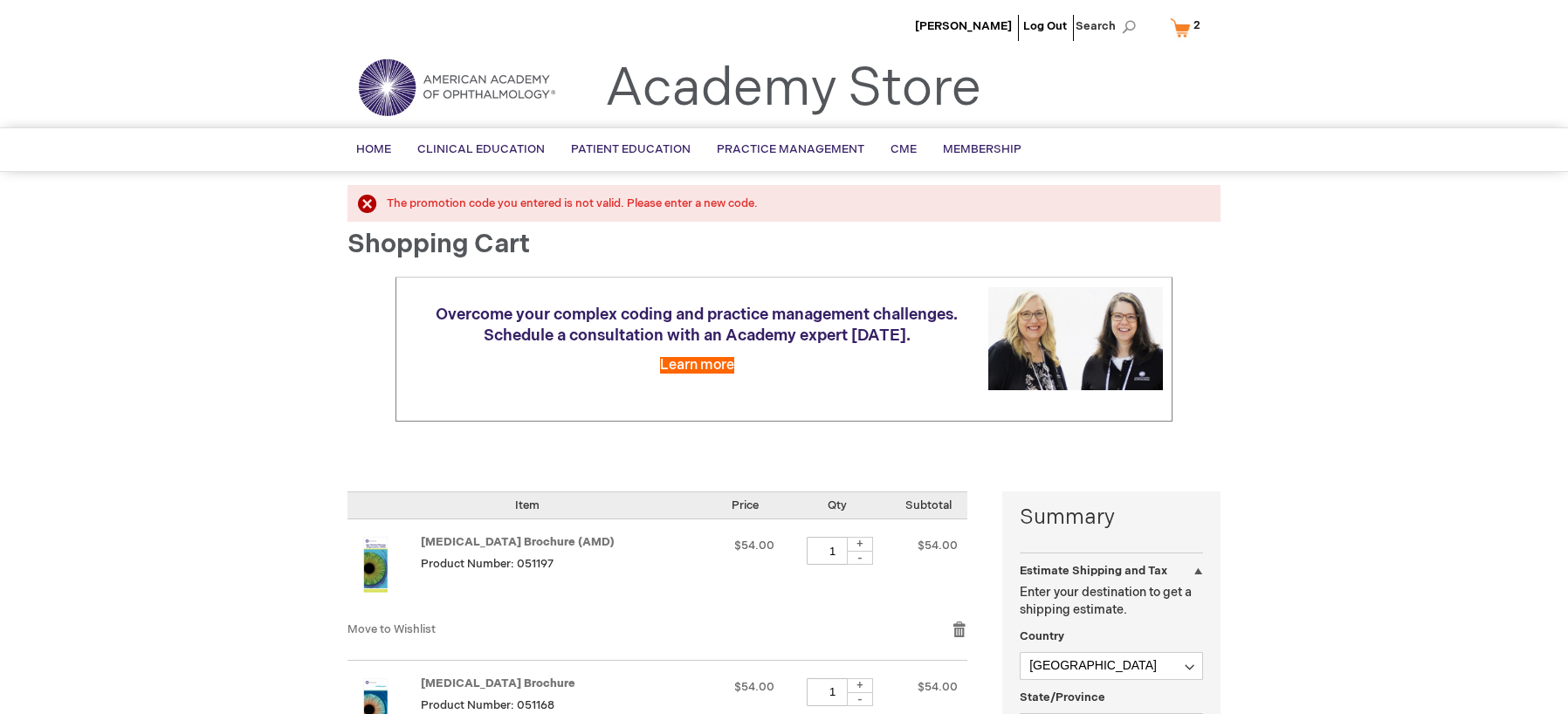
type input "wevans"
click at [387, 197] on div "The promotion code you entered is not valid. Please enter a new code." at bounding box center [795, 204] width 817 height 16
click at [387, 202] on div "The promotion code you entered is not valid. Please enter a new code." at bounding box center [795, 204] width 817 height 16
click at [387, 201] on div "The promotion code you entered is not valid. Please enter a new code." at bounding box center [795, 204] width 817 height 16
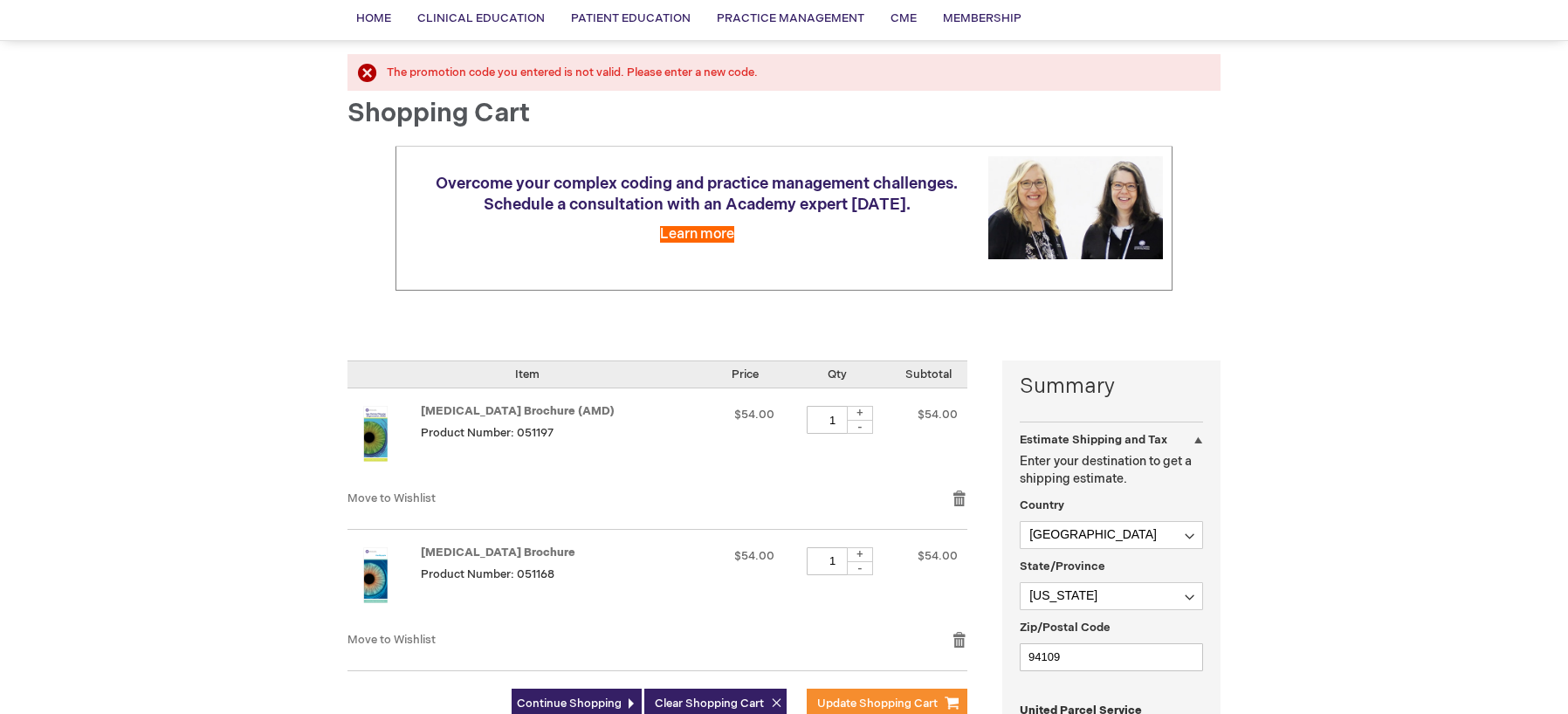
scroll to position [175, 0]
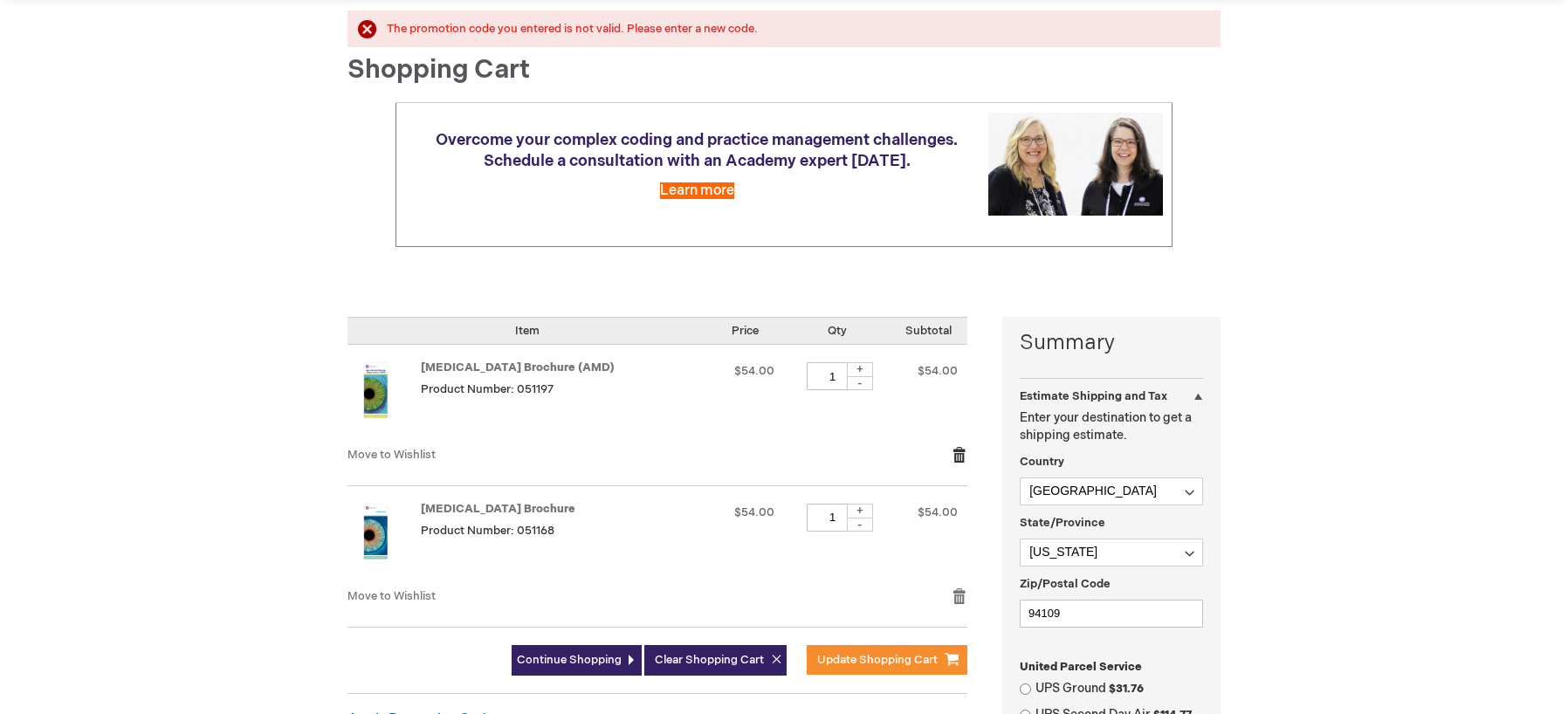
click at [957, 453] on link "Remove item" at bounding box center [959, 454] width 15 height 17
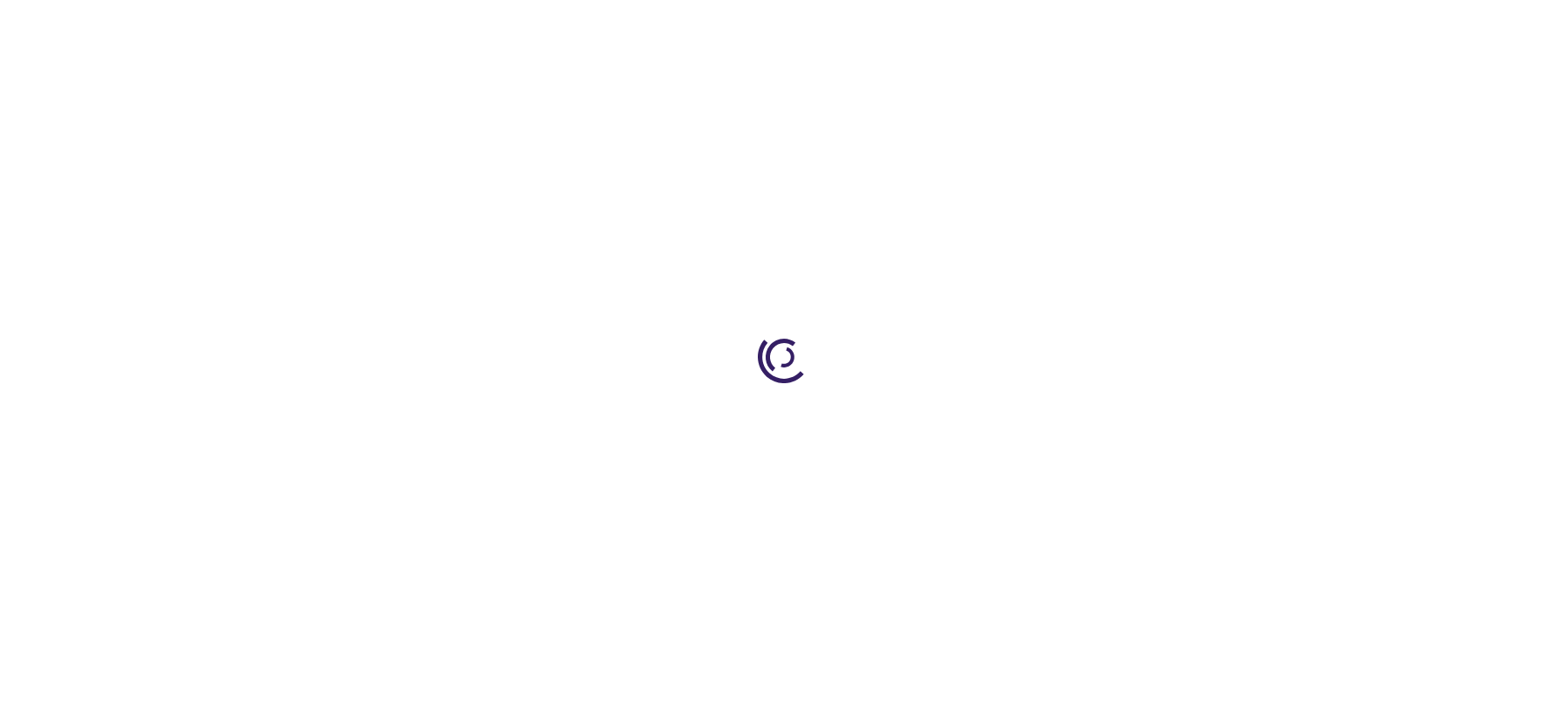
select select "US"
select select "12"
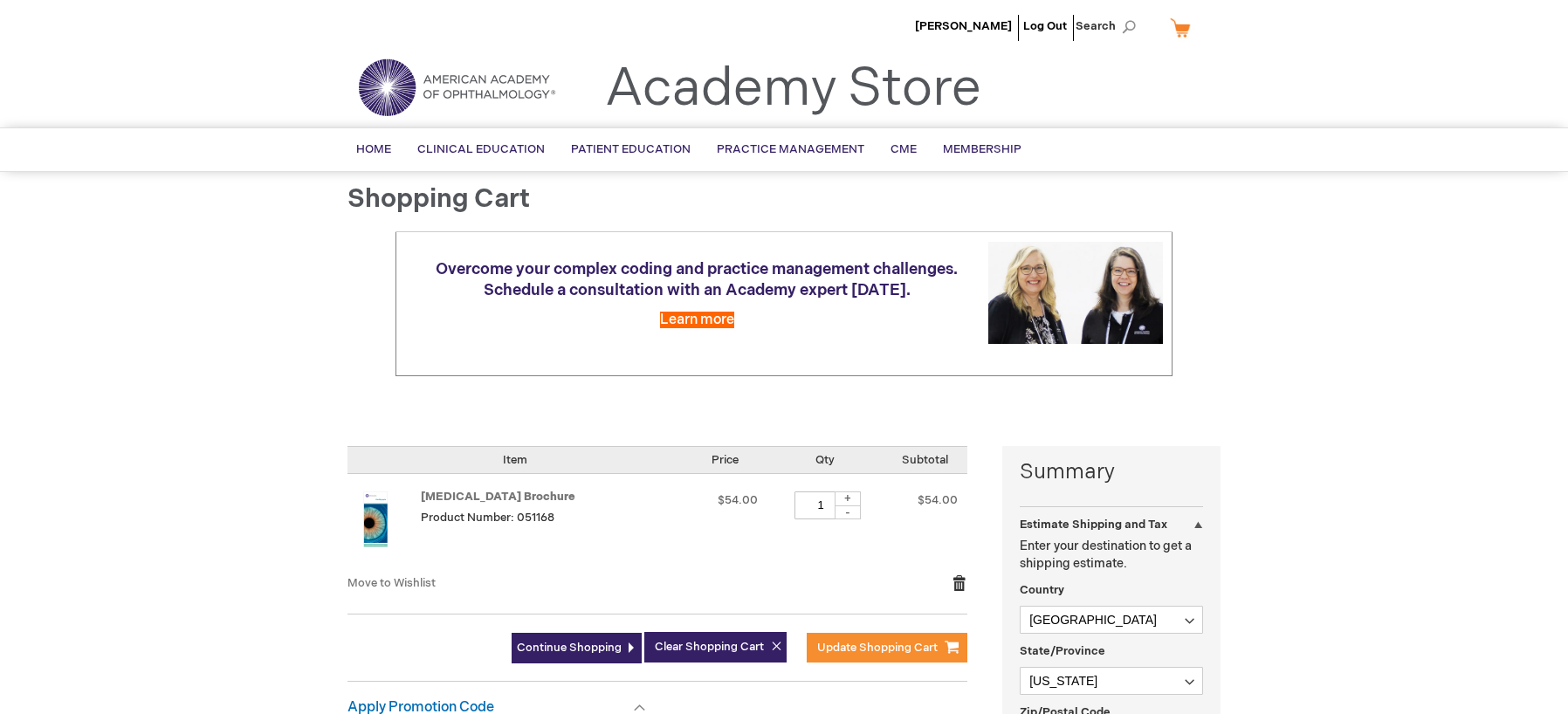
type input "wevans"
click at [958, 578] on link "Remove item" at bounding box center [959, 583] width 15 height 17
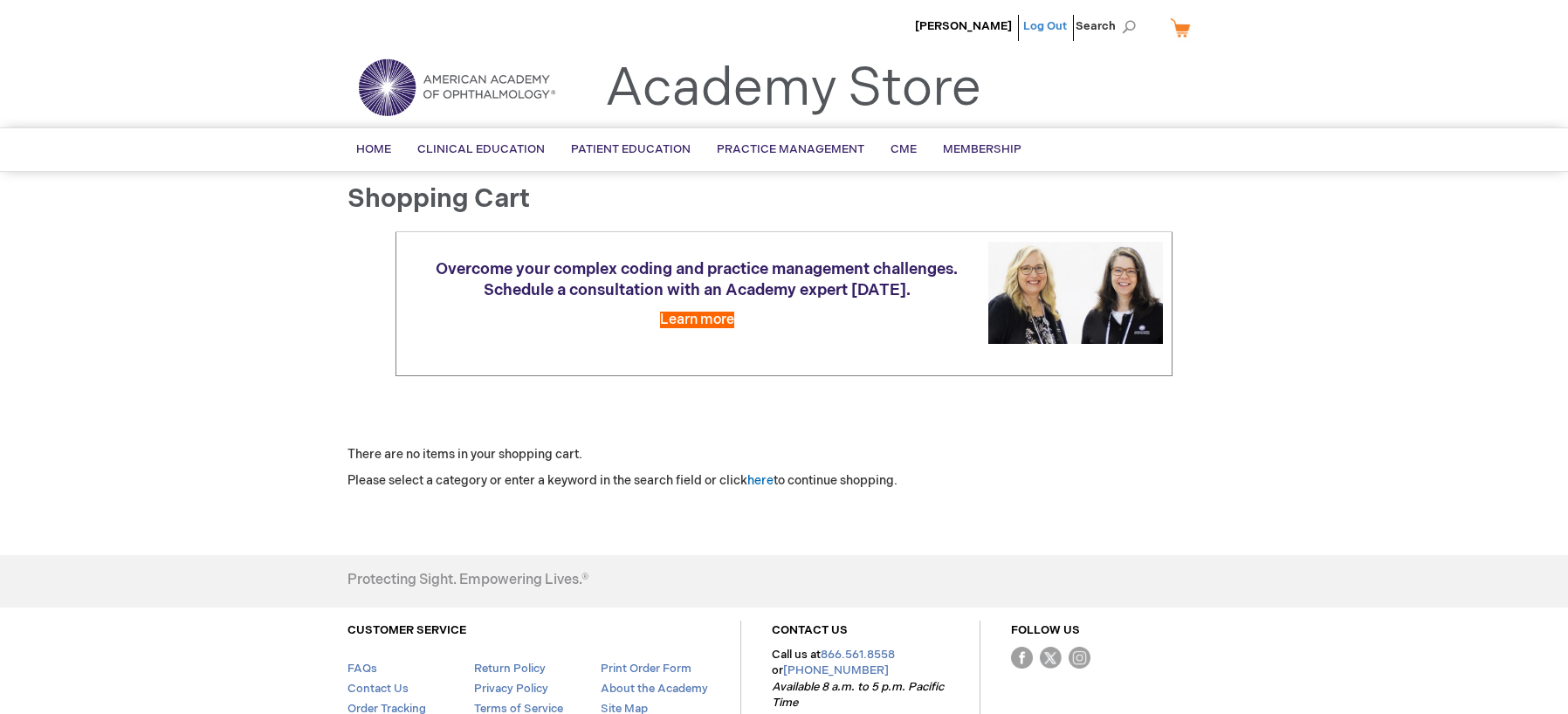
type input "wevans"
click at [1054, 26] on link "Log Out" at bounding box center [1045, 25] width 44 height 14
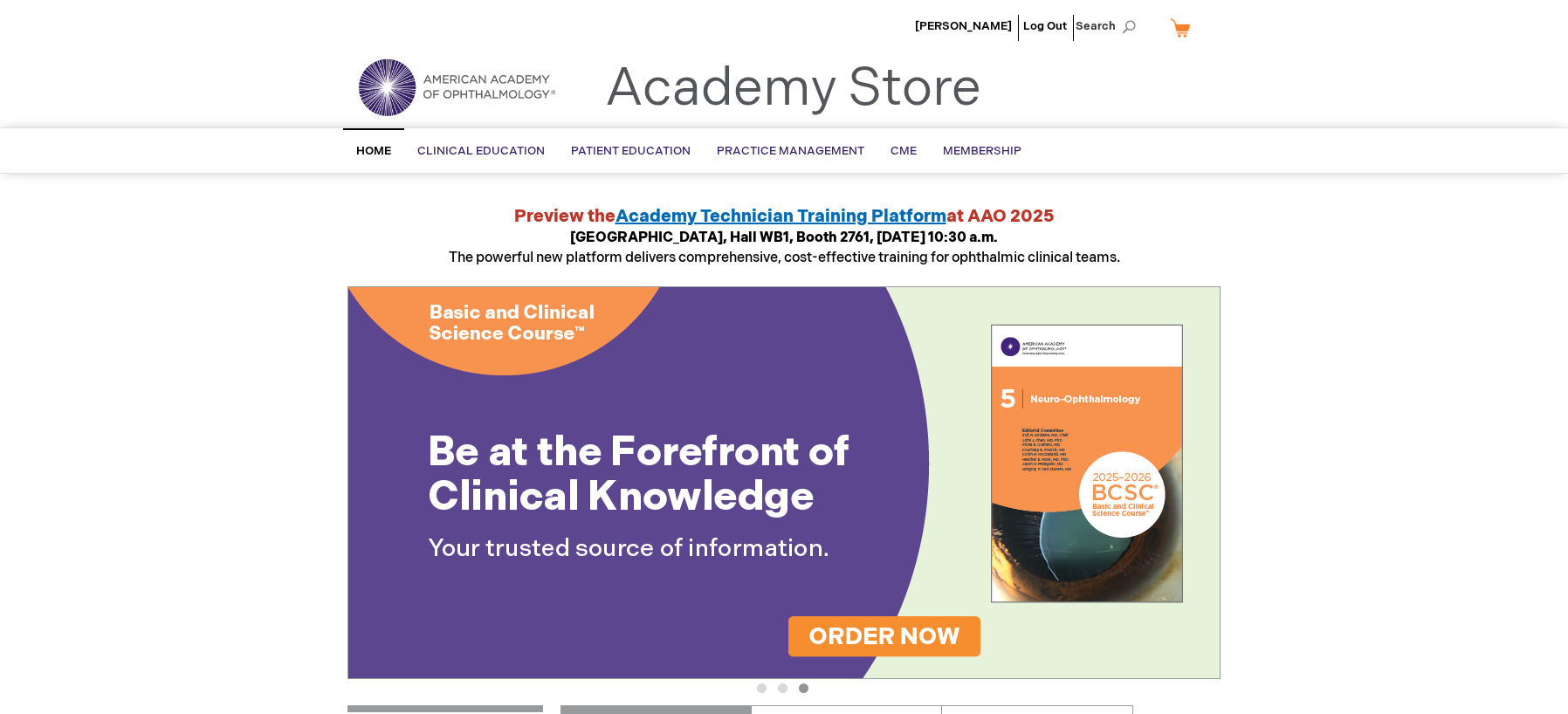
type input "wevans"
click at [1185, 29] on link "My Cart" at bounding box center [1187, 27] width 42 height 31
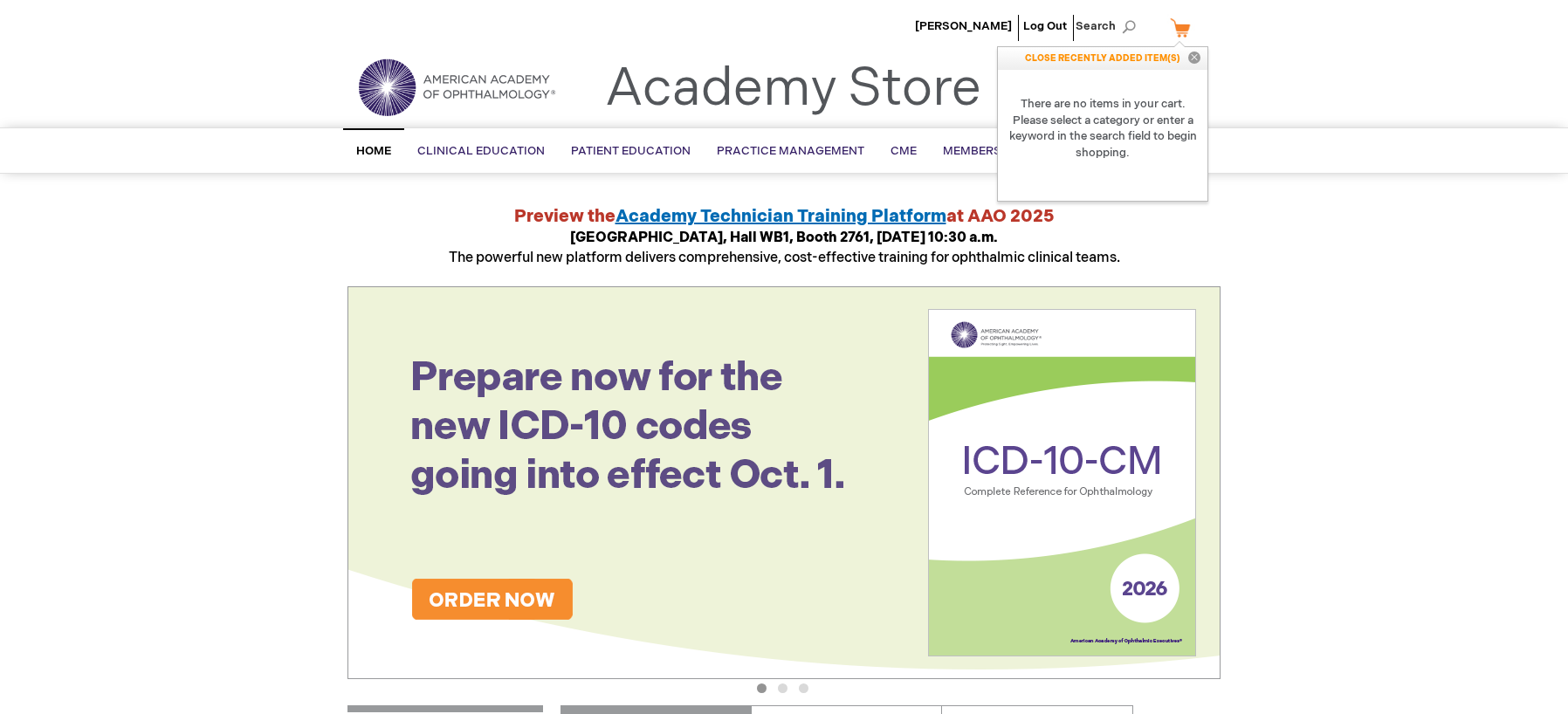
click at [1254, 90] on header "Woody Evans Log Out Search My Cart CLOSE RECENTLY ADDED ITEM(S) Close There are…" at bounding box center [784, 63] width 1568 height 128
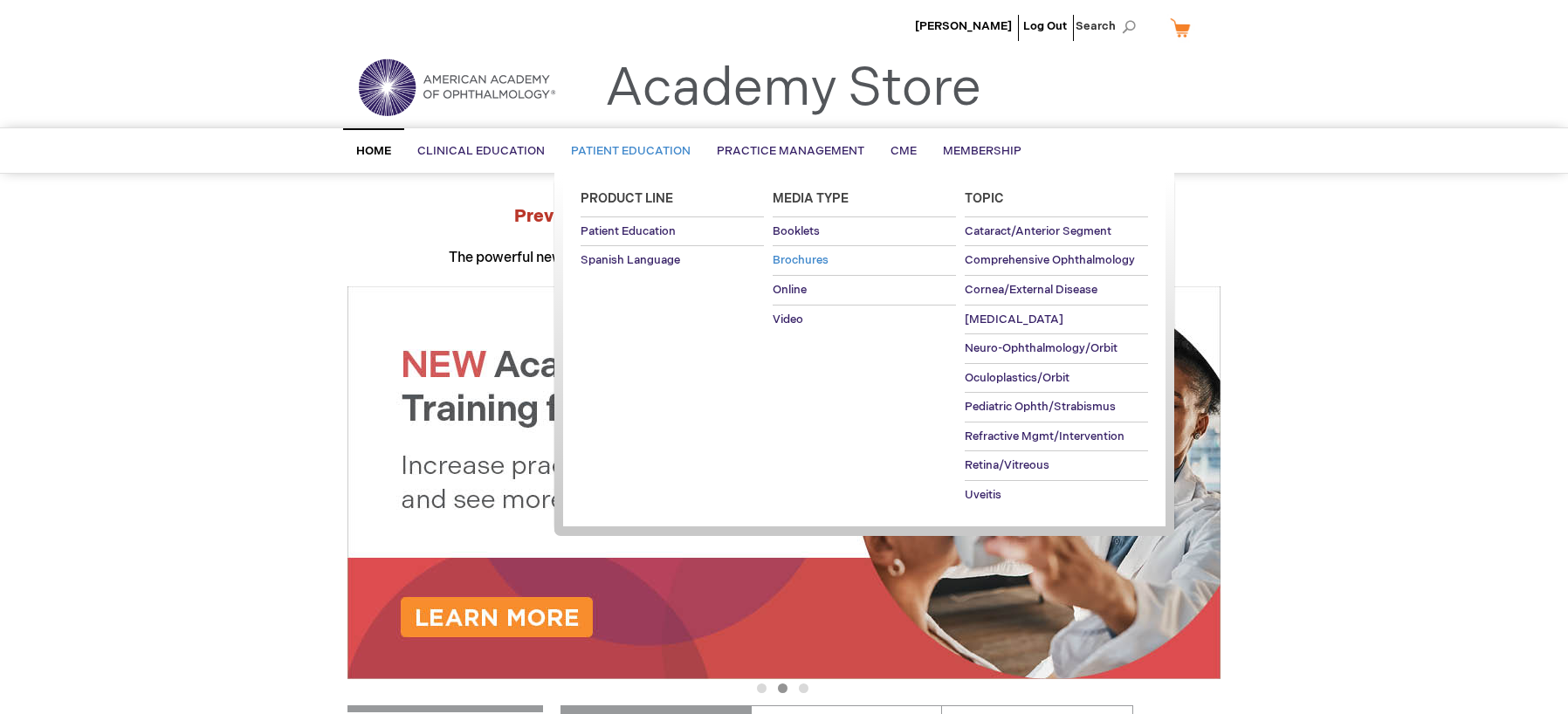
click at [793, 257] on span "Brochures" at bounding box center [801, 259] width 56 height 14
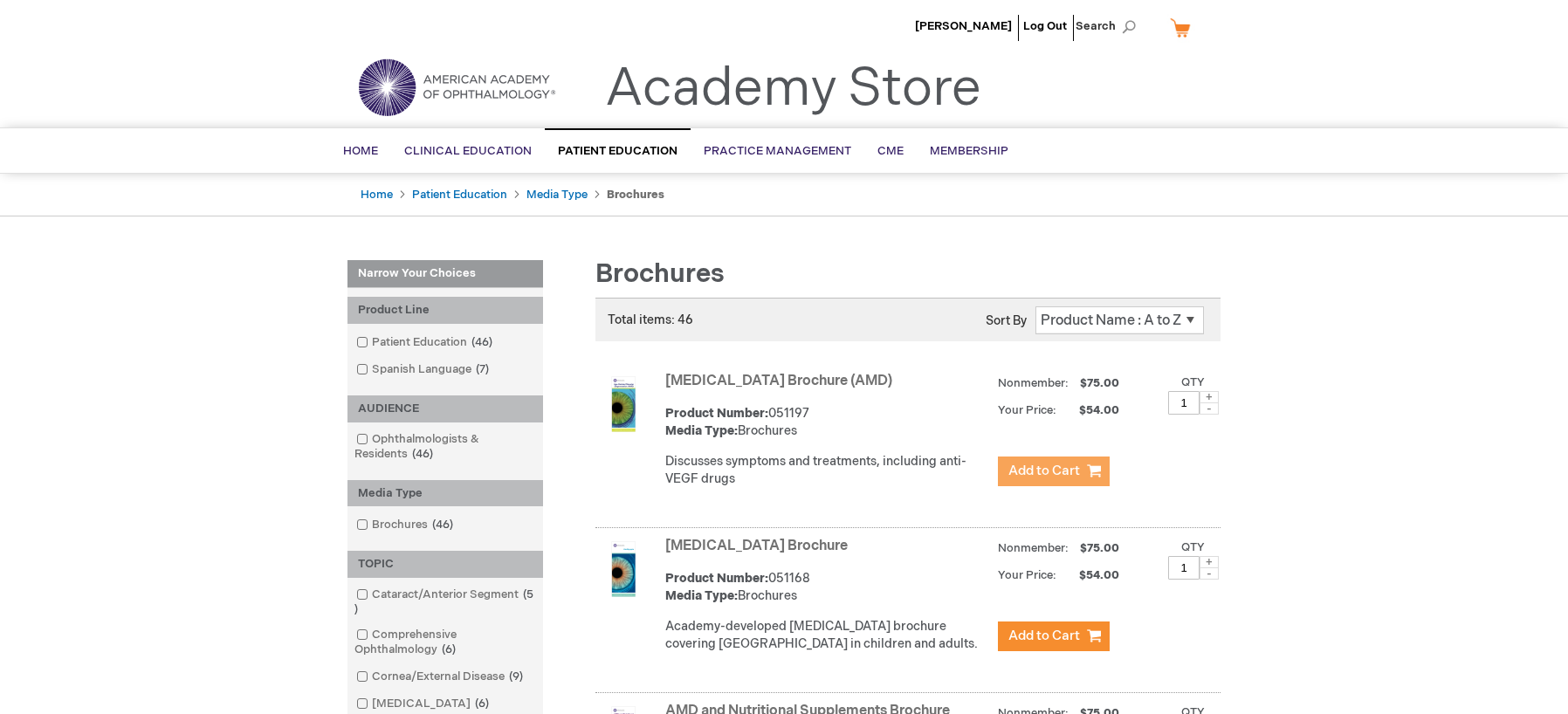
type input "wevans"
click at [1021, 464] on span "Add to Cart" at bounding box center [1044, 471] width 72 height 16
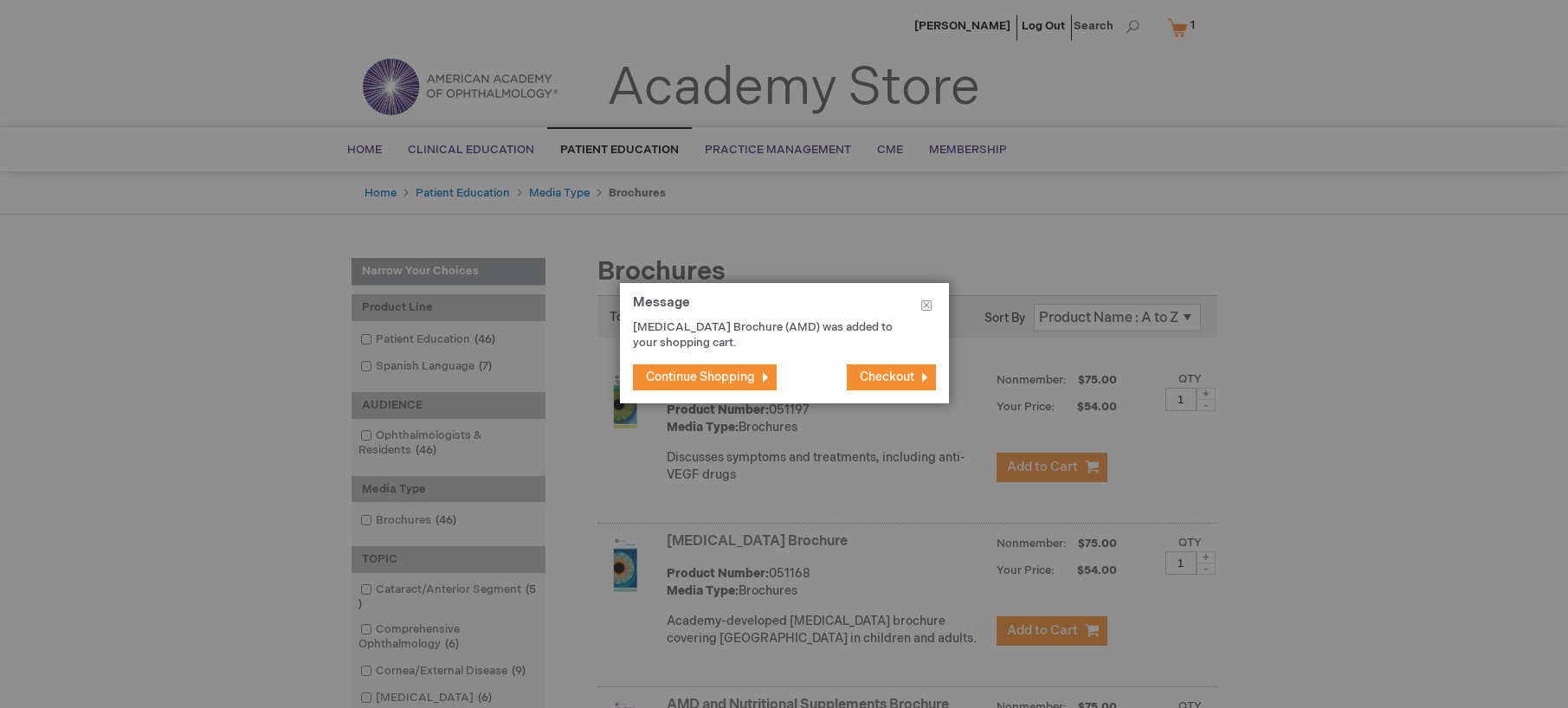
click at [713, 378] on span "Continue Shopping" at bounding box center [700, 376] width 109 height 14
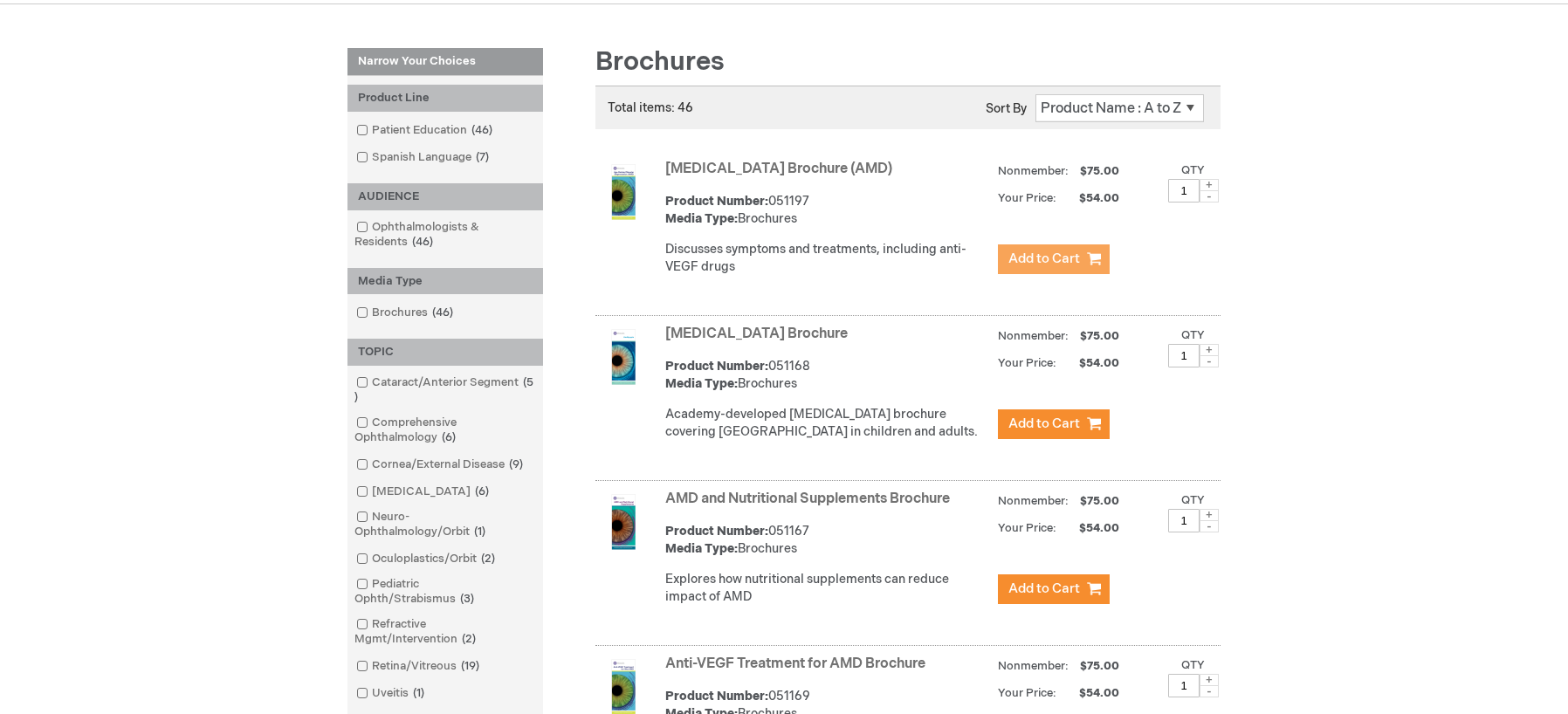
scroll to position [262, 0]
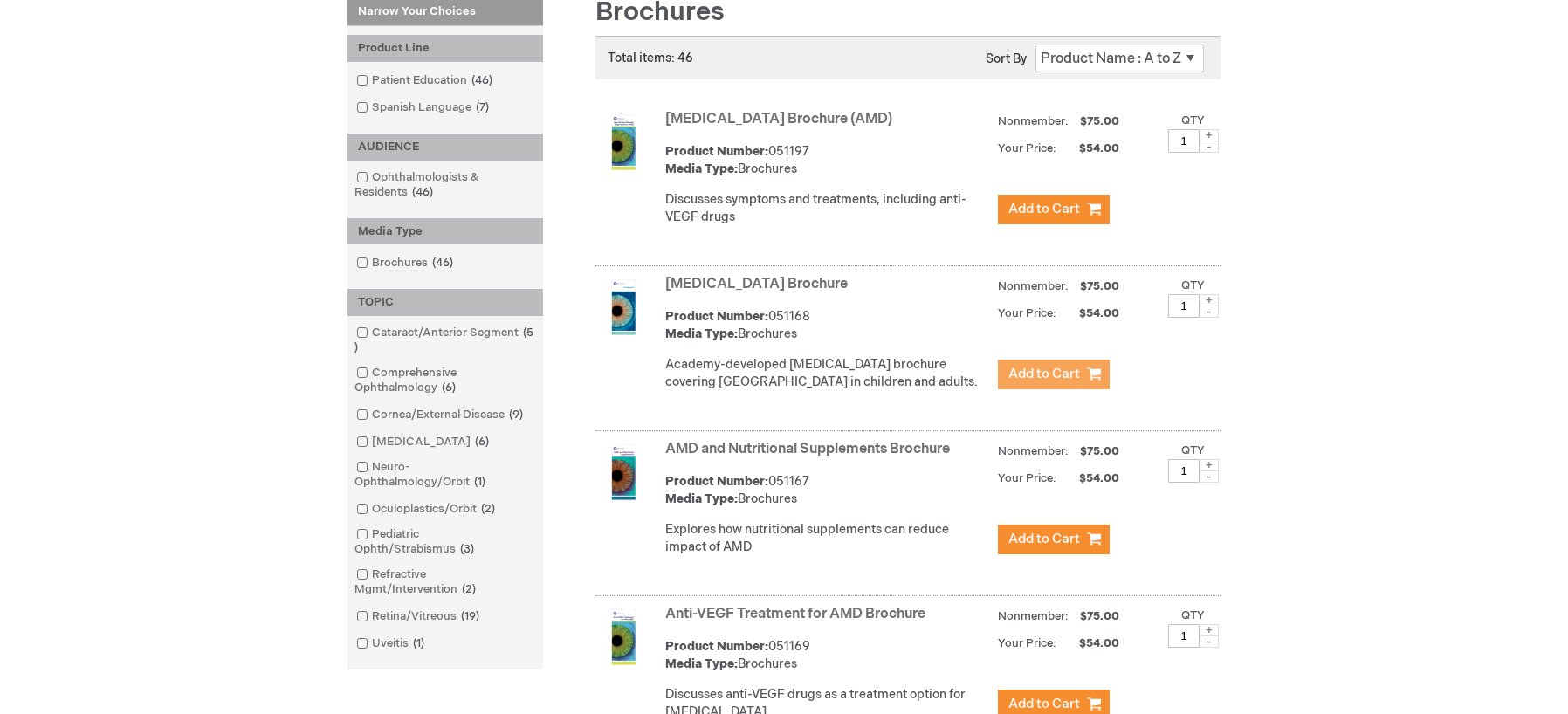
click at [1044, 382] on span "Add to Cart" at bounding box center [1044, 374] width 72 height 16
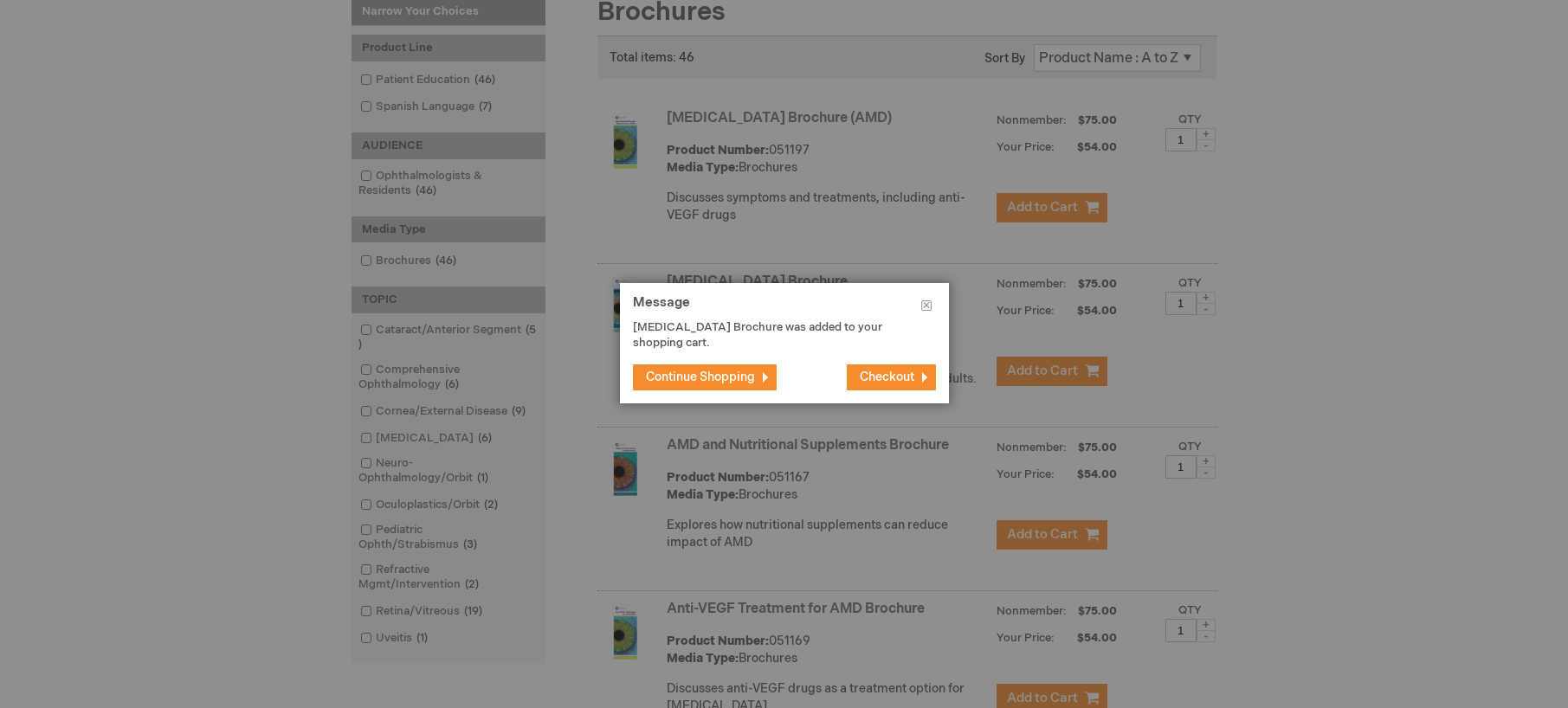
click at [665, 374] on span "Continue Shopping" at bounding box center [700, 376] width 109 height 14
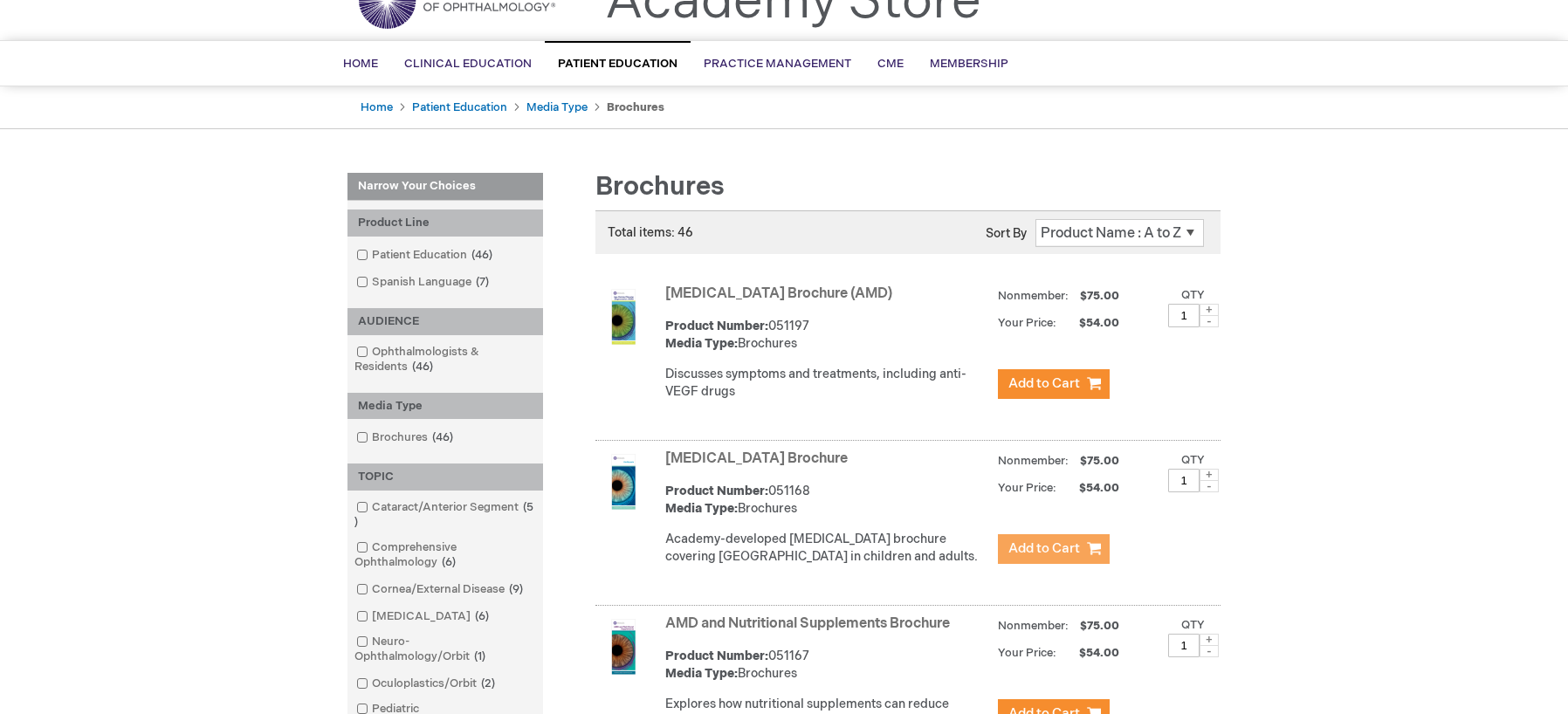
scroll to position [0, 0]
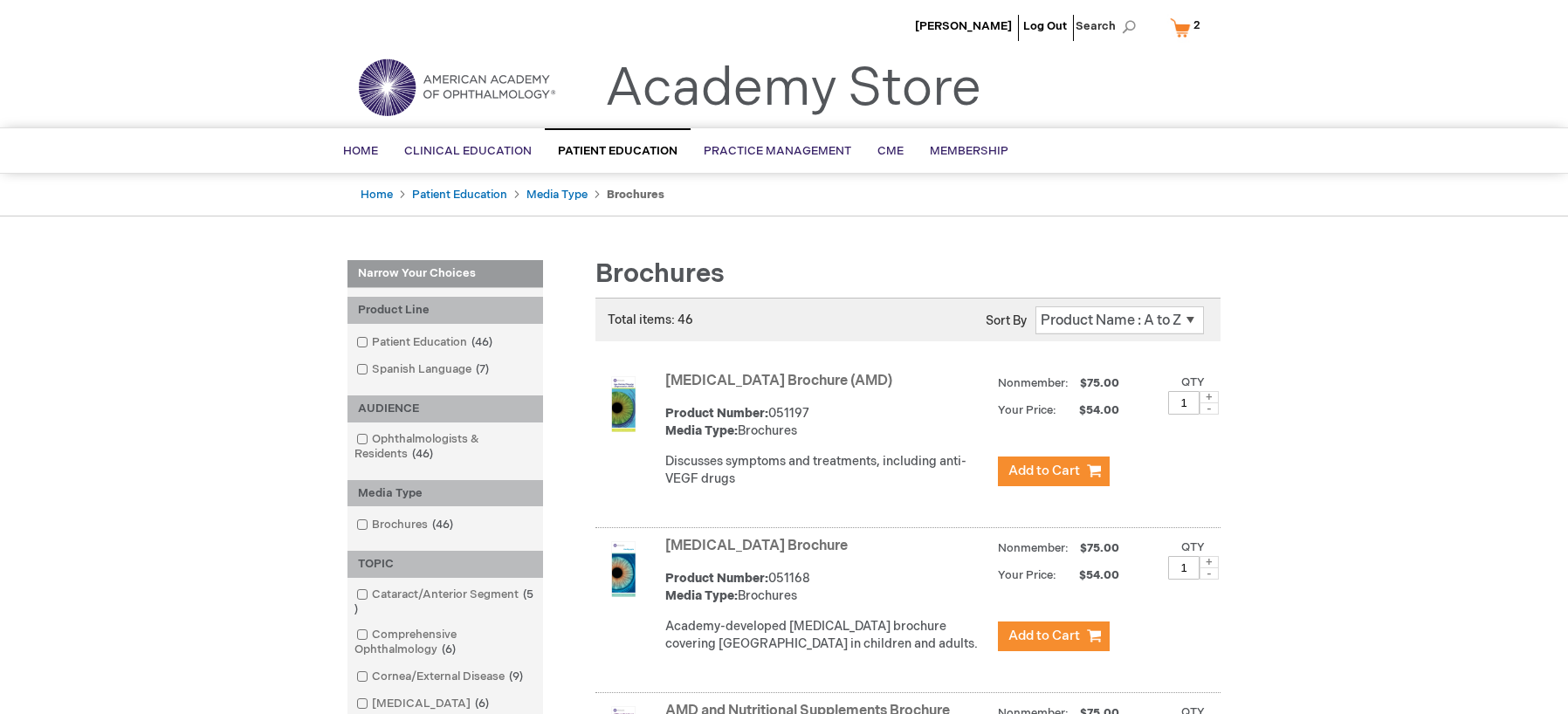
click at [1181, 24] on link "My Cart 2 2 items" at bounding box center [1189, 27] width 45 height 31
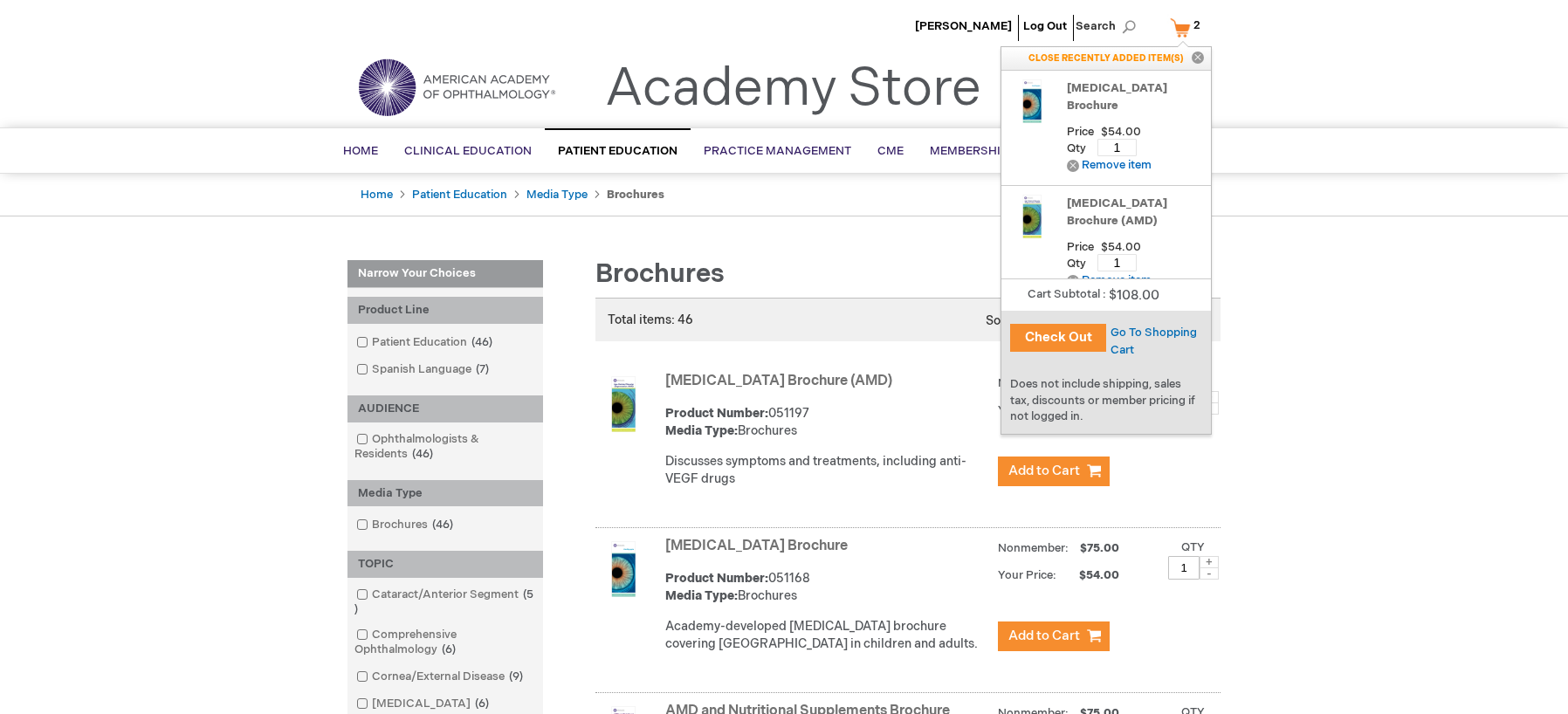
click at [1055, 336] on button "Check Out" at bounding box center [1059, 337] width 96 height 28
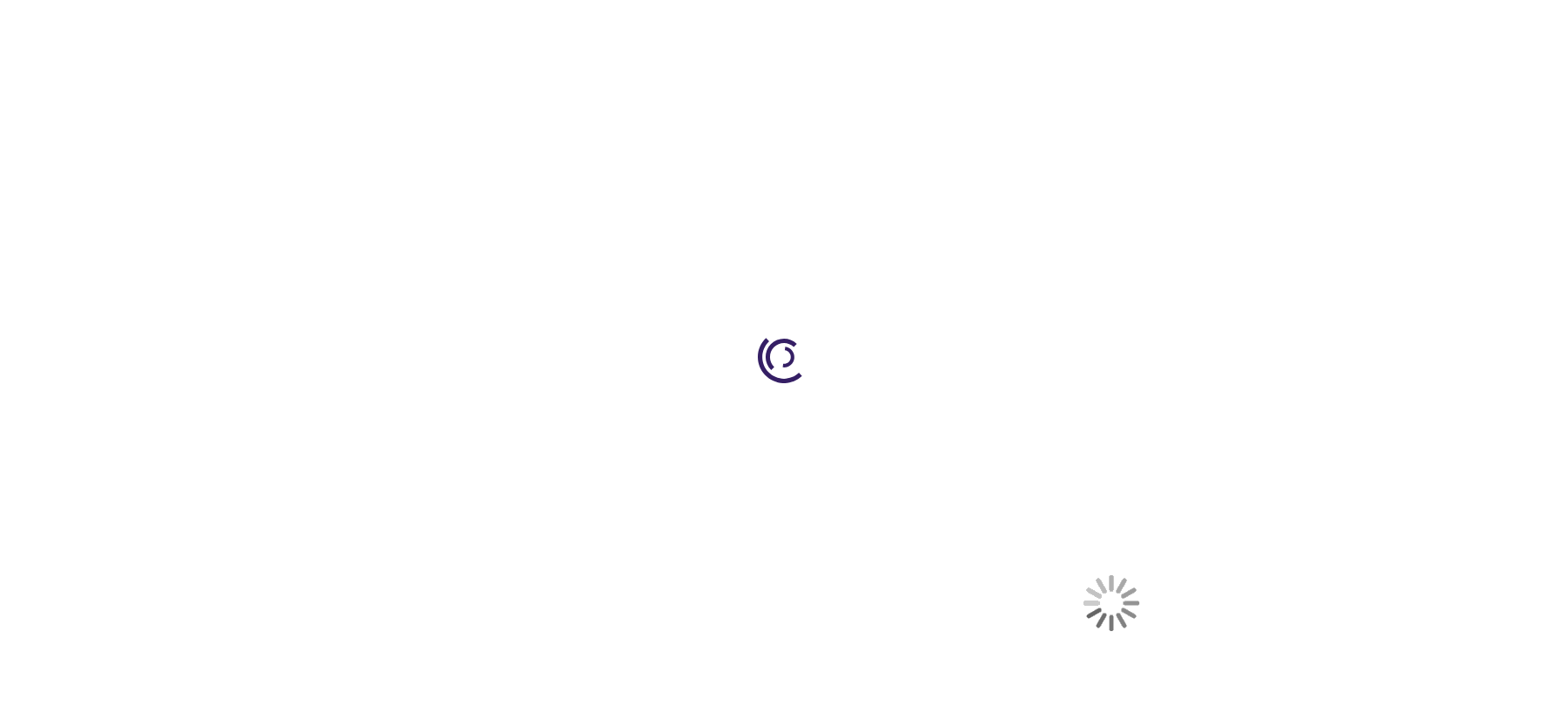
select select "US"
select select "12"
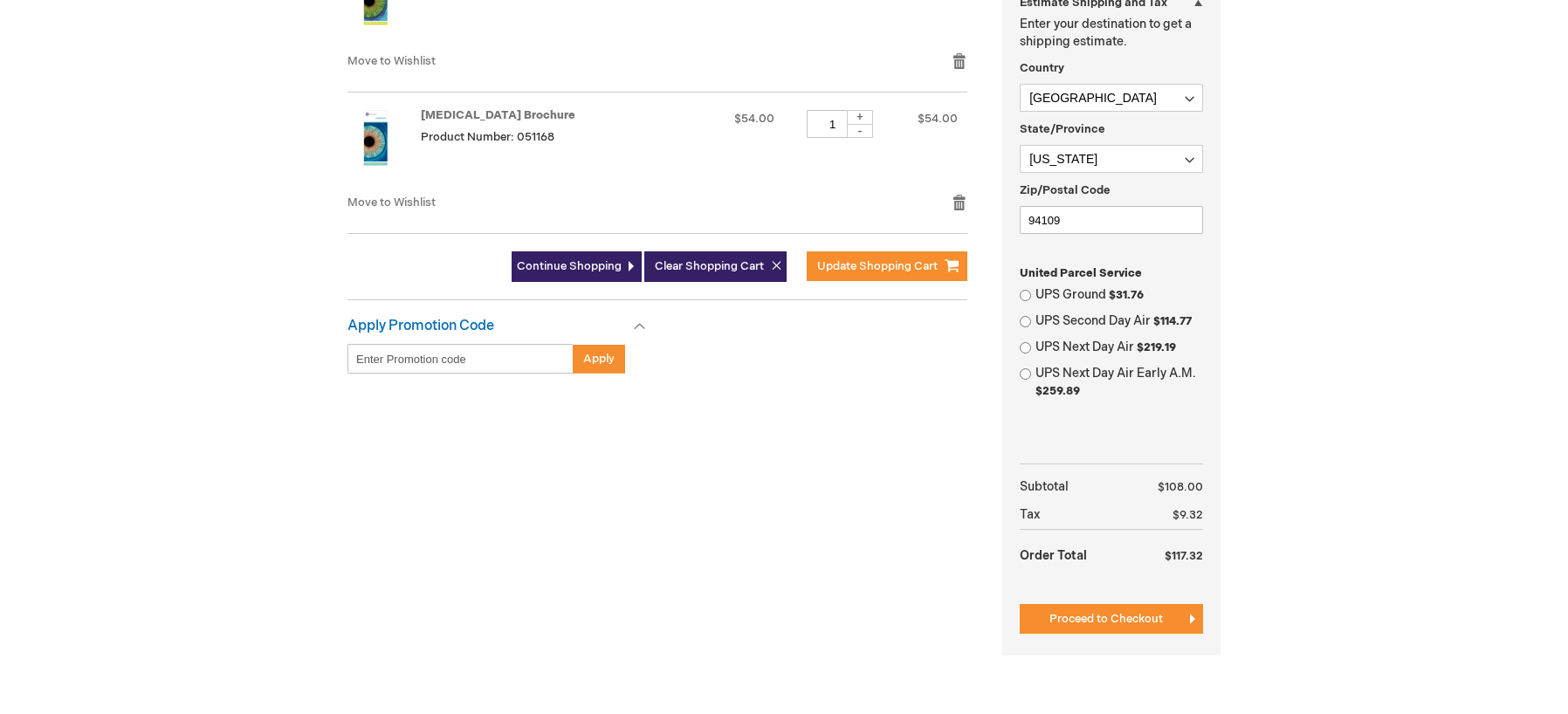
scroll to position [524, 0]
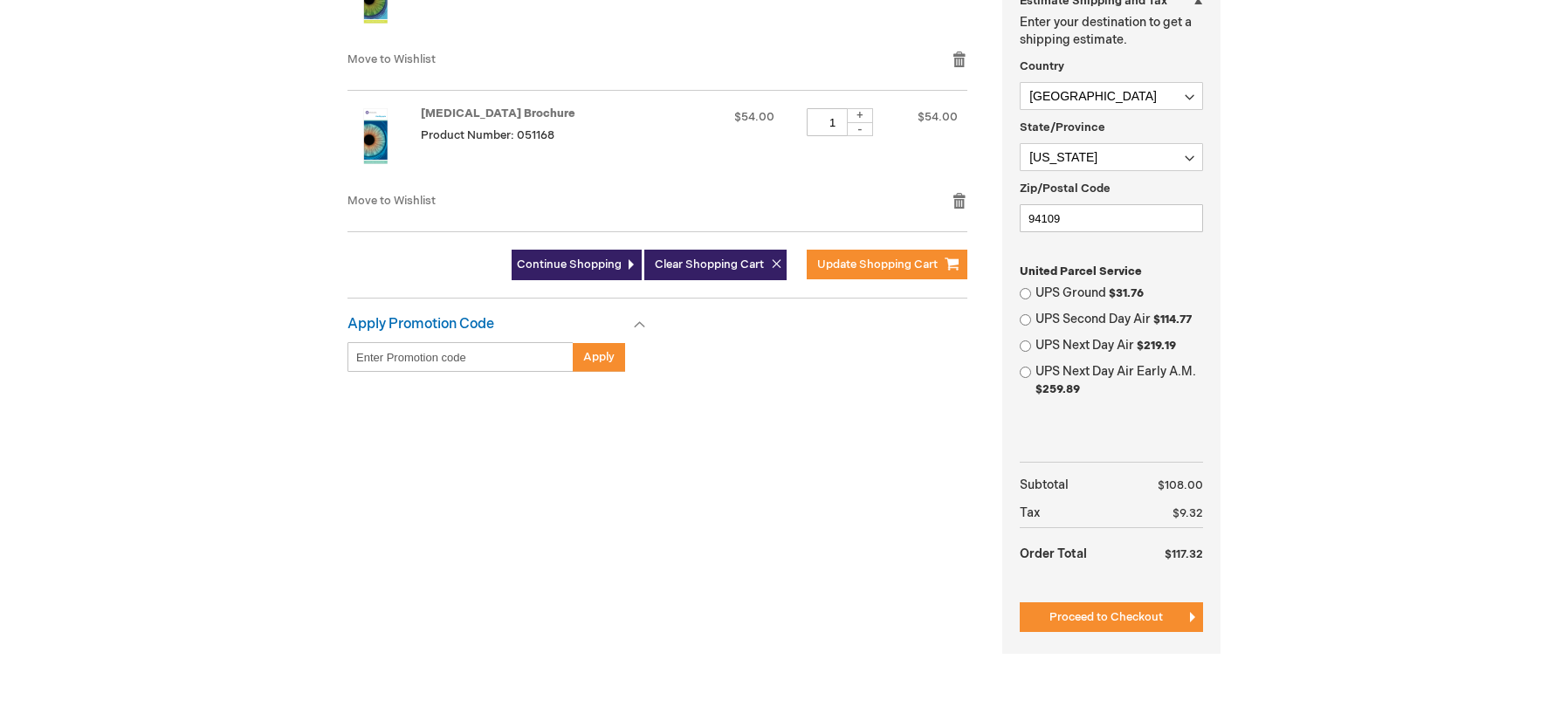
type input "wevans"
click at [365, 350] on input "Enter discount code" at bounding box center [460, 357] width 226 height 30
type input "PEB26"
click at [585, 360] on span "Apply" at bounding box center [598, 356] width 32 height 14
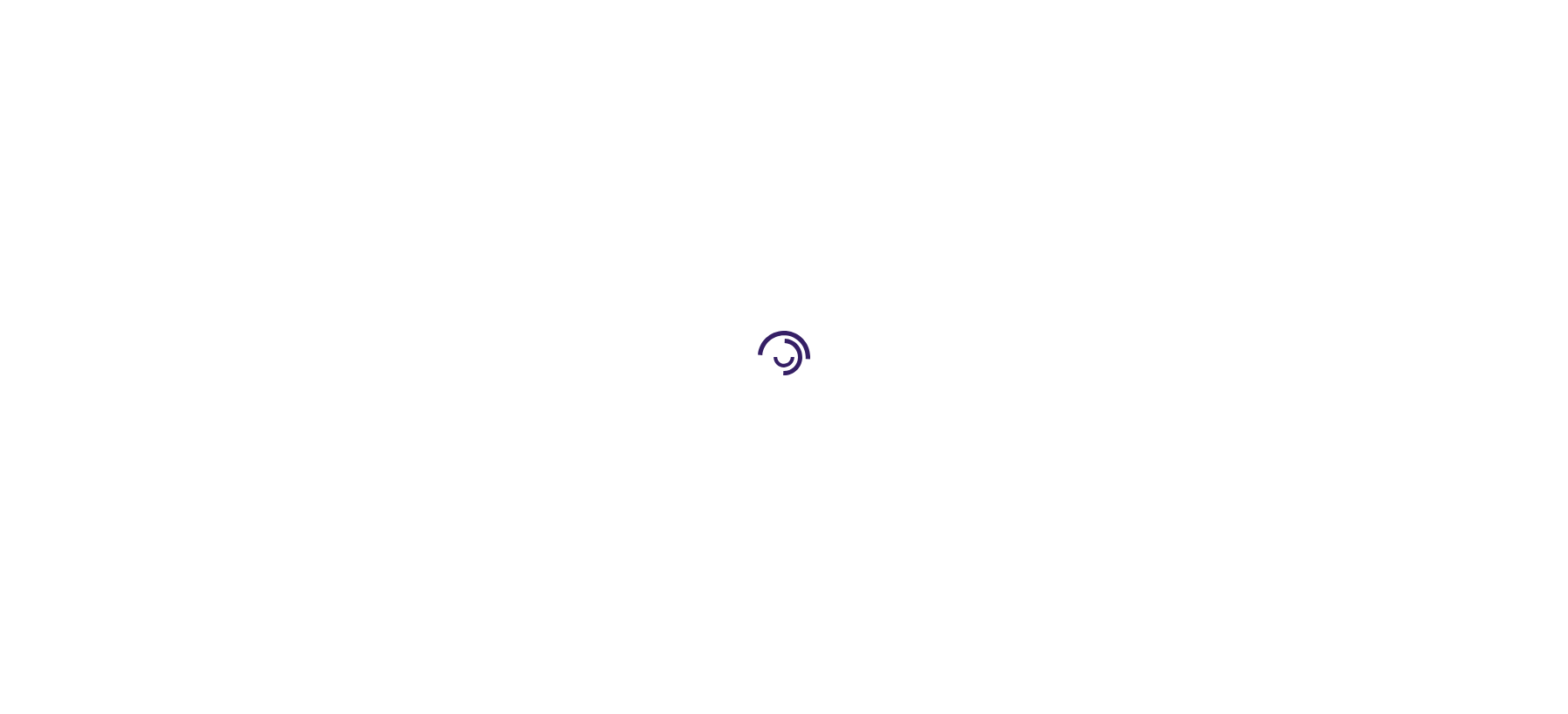
select select "US"
select select "12"
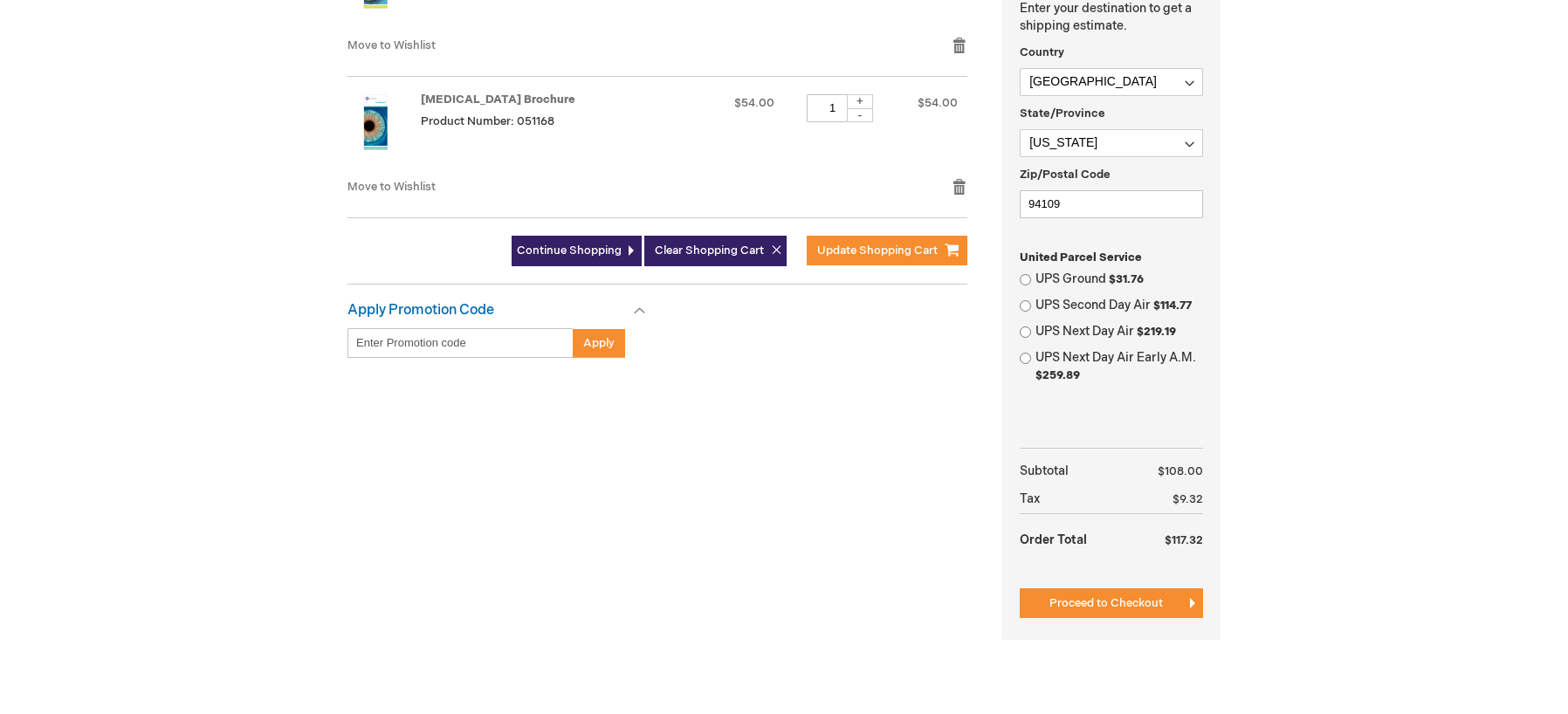
scroll to position [611, 0]
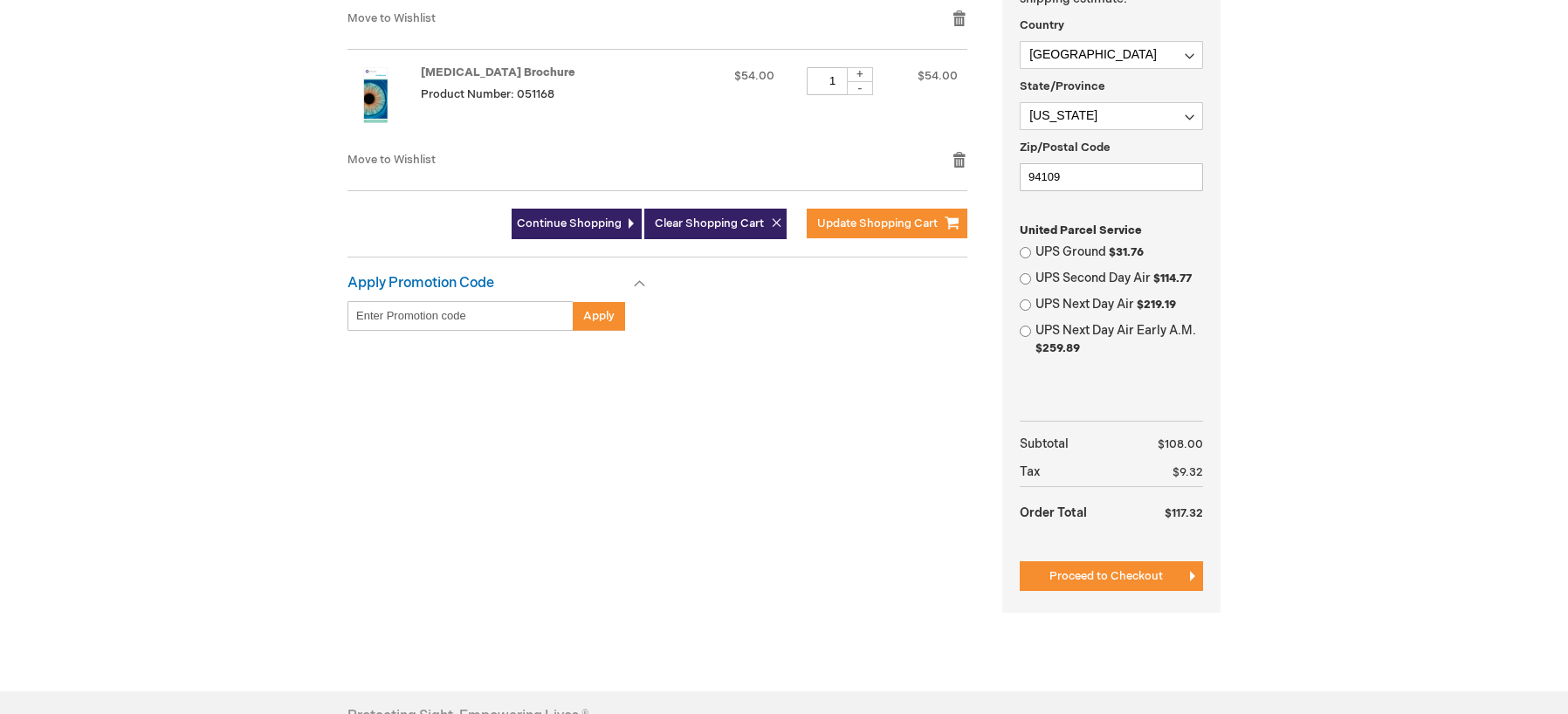
type input "wevans"
click at [355, 315] on input "Enter discount code" at bounding box center [460, 315] width 226 height 30
click at [356, 314] on input "Enter discount code" at bounding box center [460, 315] width 226 height 30
type input "PB26"
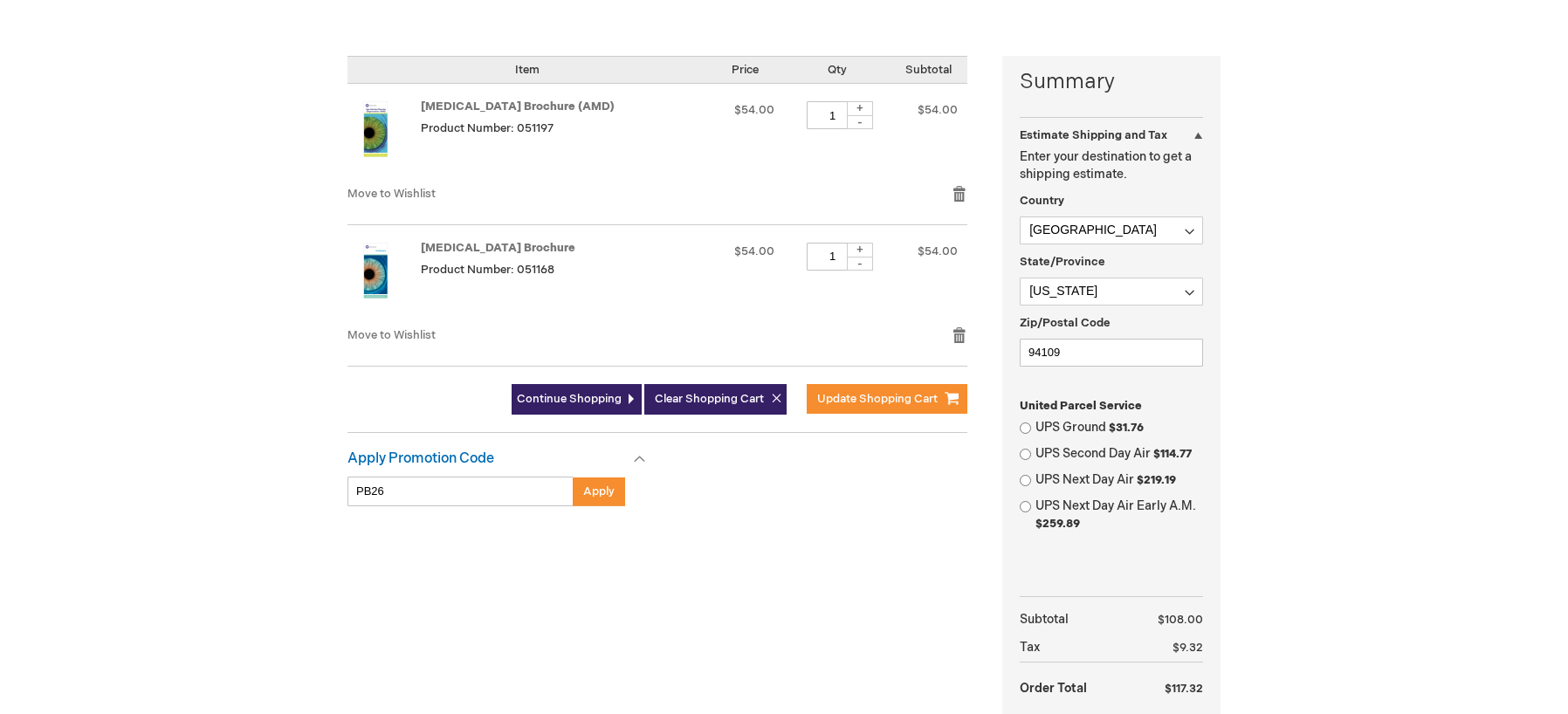
scroll to position [437, 0]
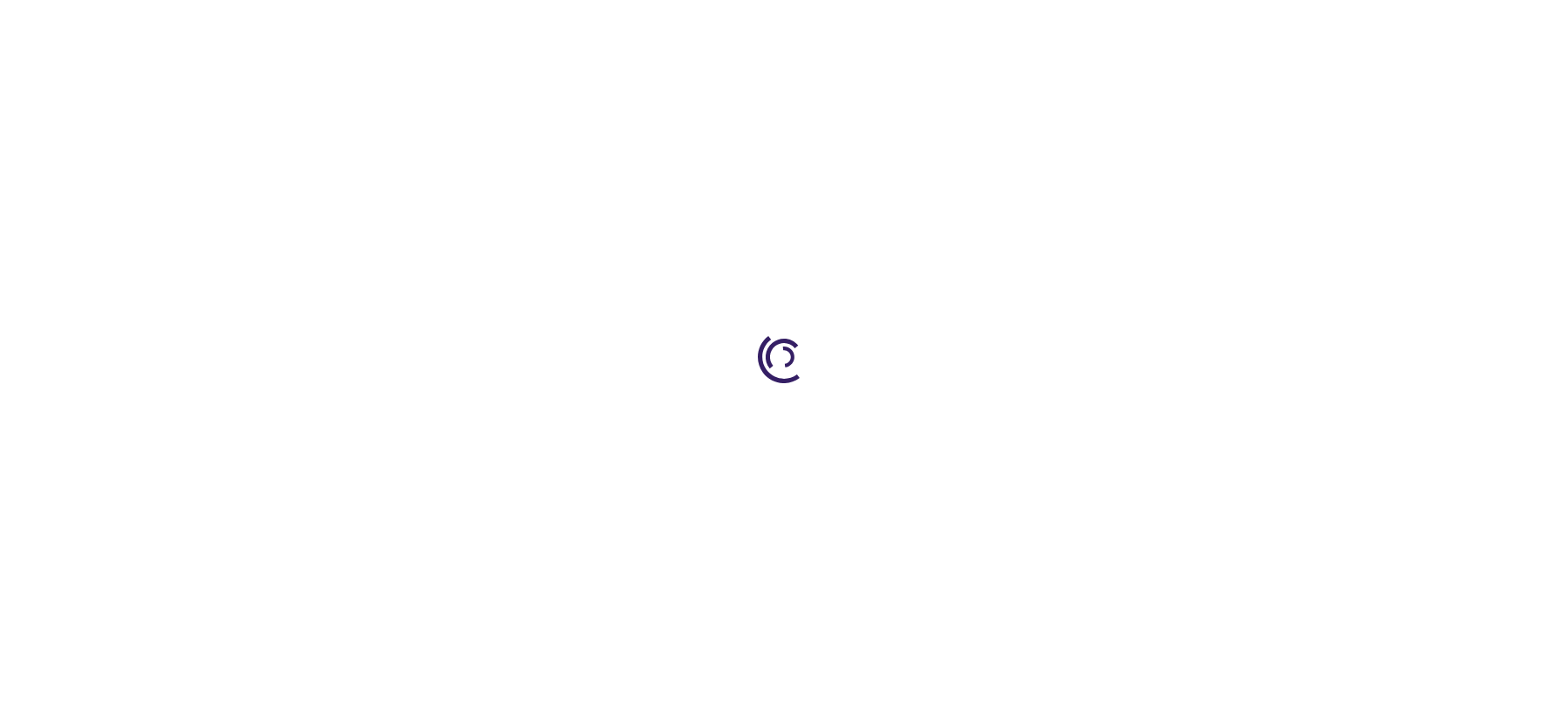
select select "US"
select select "12"
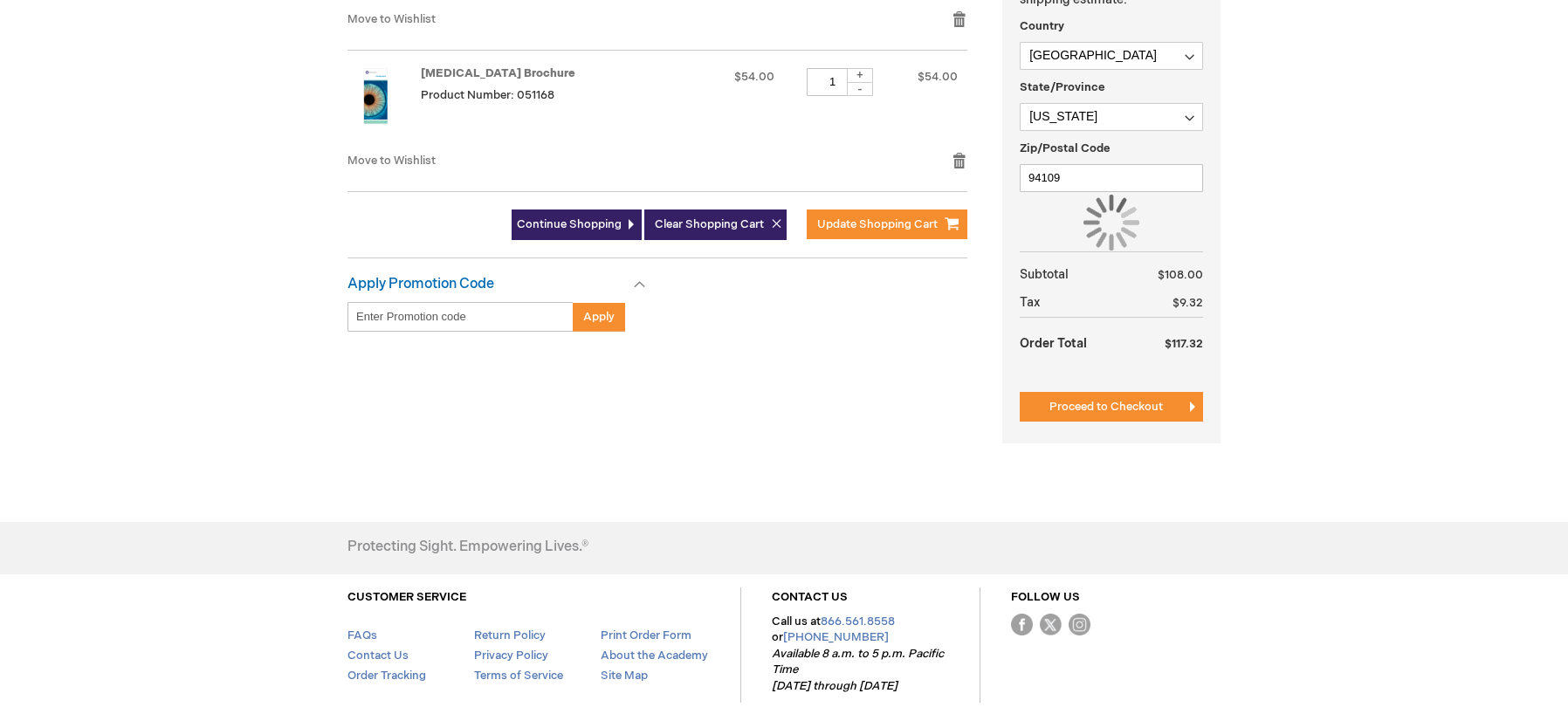
scroll to position [611, 0]
type input "wevans"
click at [359, 314] on input "Enter discount code" at bounding box center [460, 315] width 226 height 30
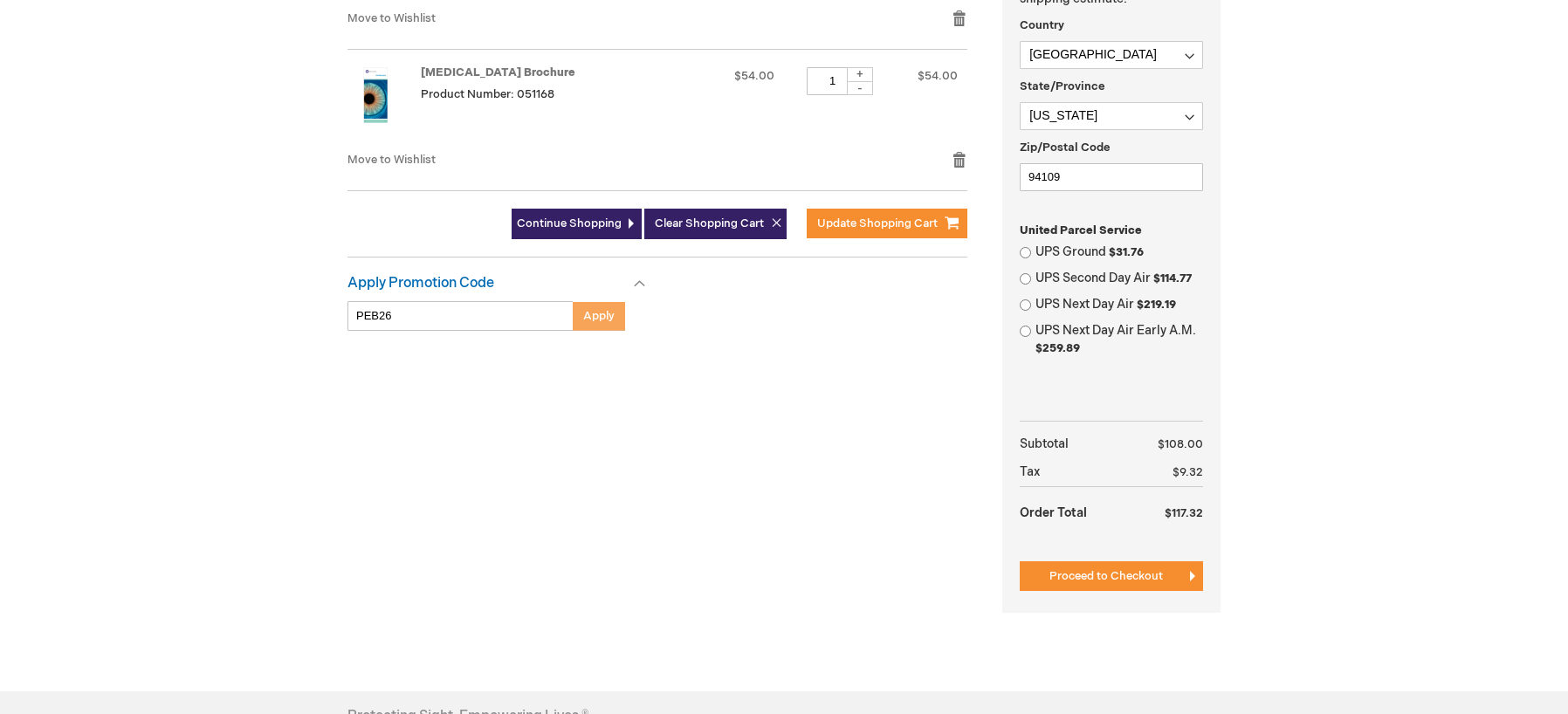
type input "PEB26"
click at [584, 322] on button "Apply" at bounding box center [599, 315] width 53 height 30
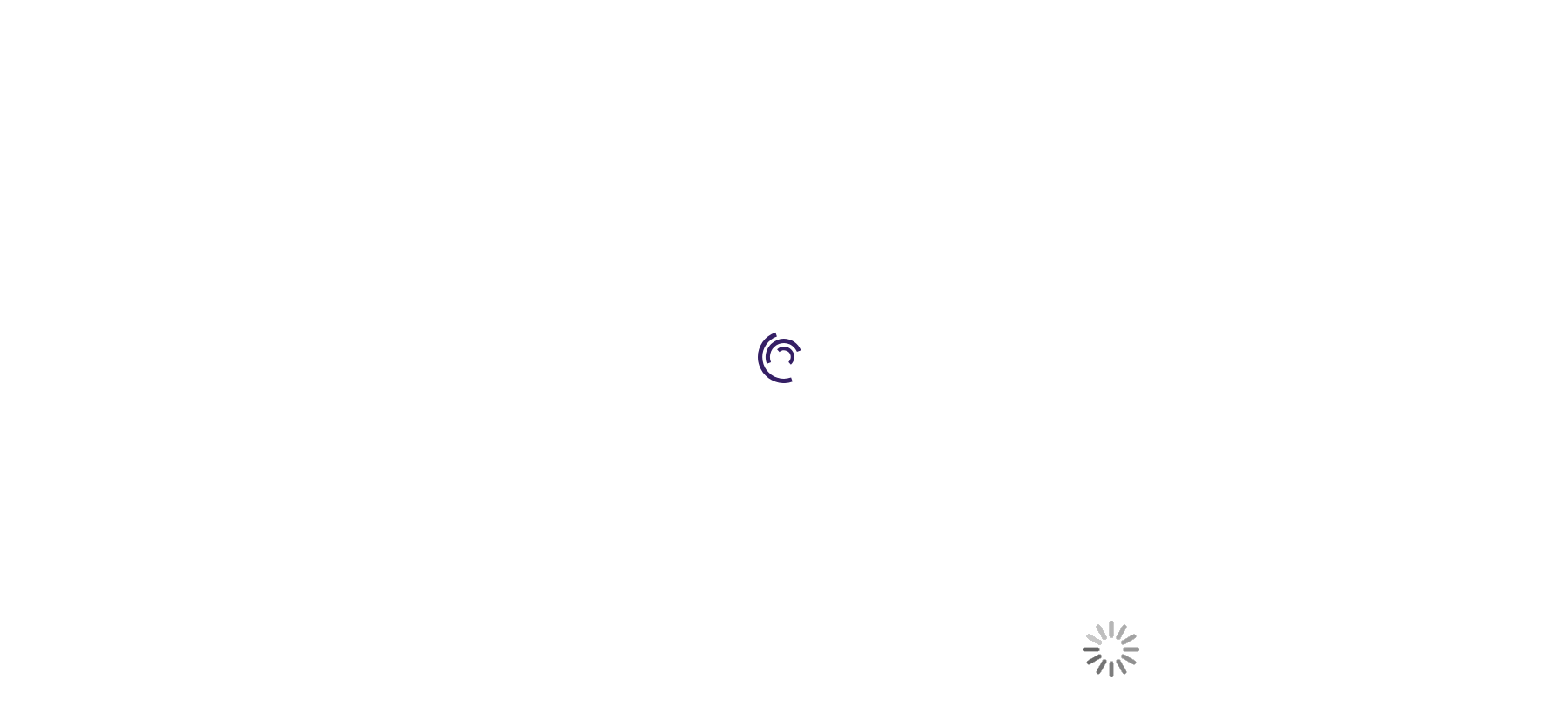
select select "US"
select select "12"
